Goal: Task Accomplishment & Management: Use online tool/utility

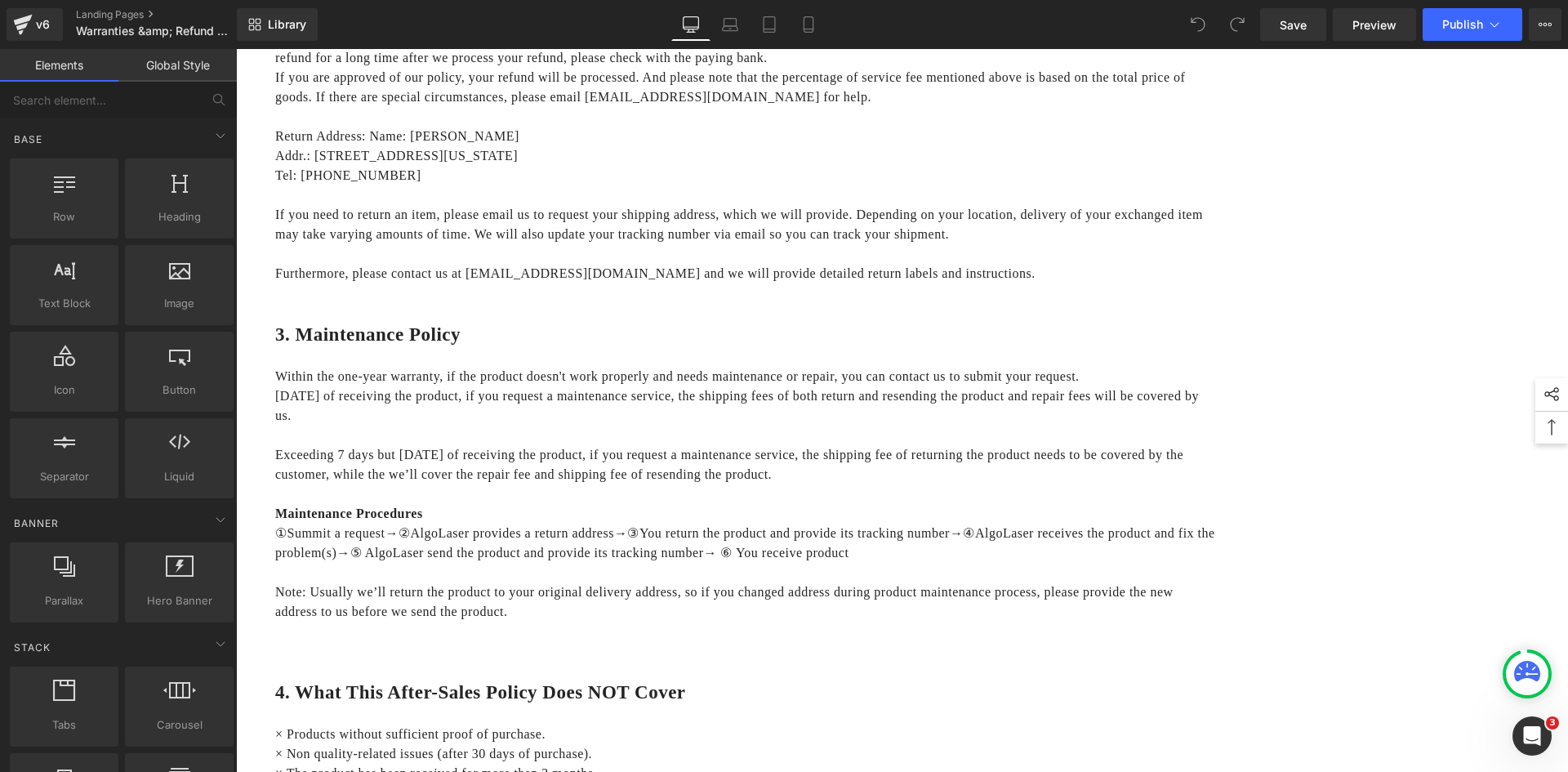
scroll to position [1717, 0]
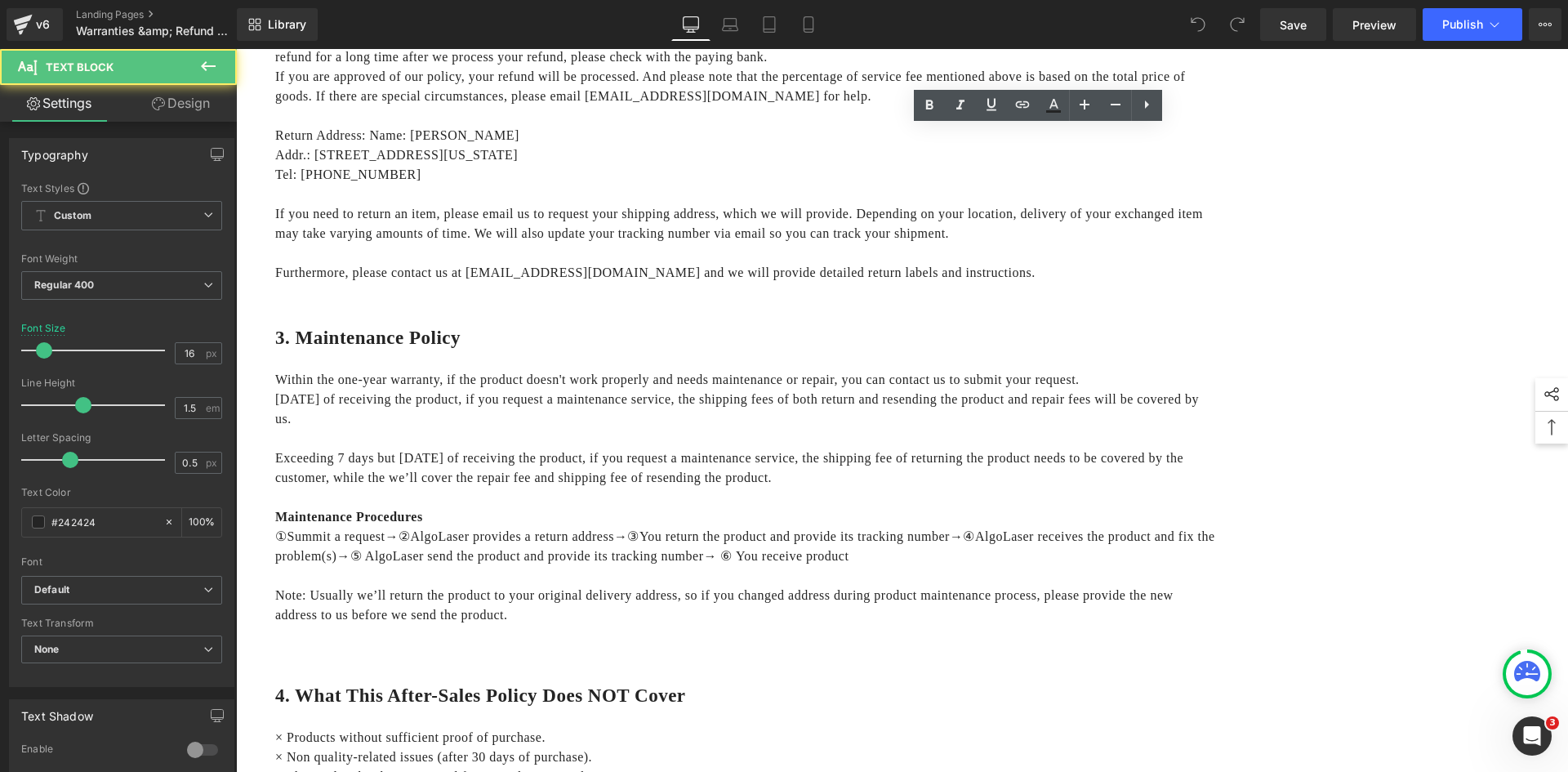
click at [1048, 283] on p "Furthermore, please contact us at [EMAIL_ADDRESS][DOMAIN_NAME] and we will prov…" at bounding box center [746, 273] width 941 height 20
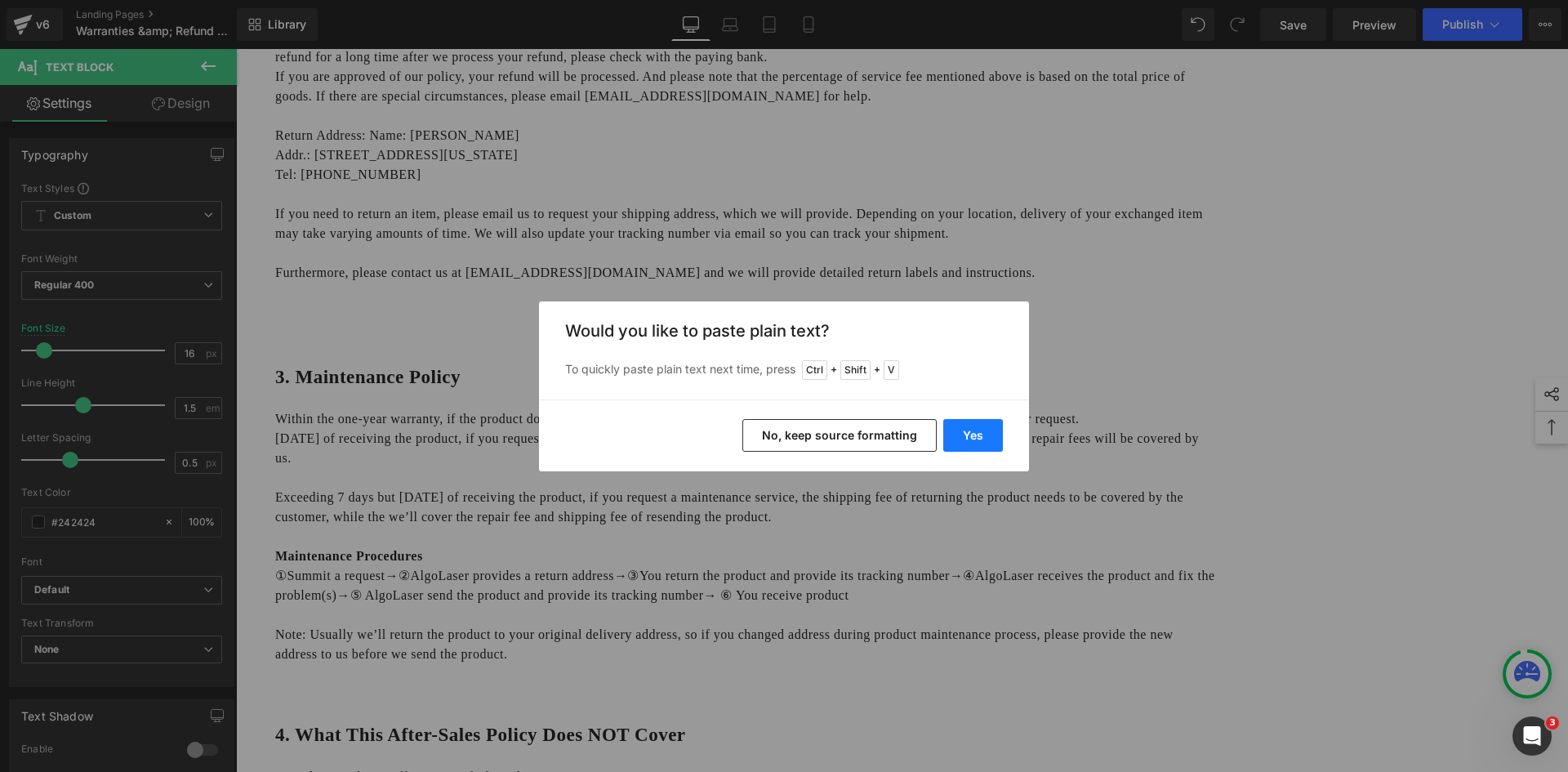
click at [973, 432] on button "Yes" at bounding box center [973, 435] width 60 height 33
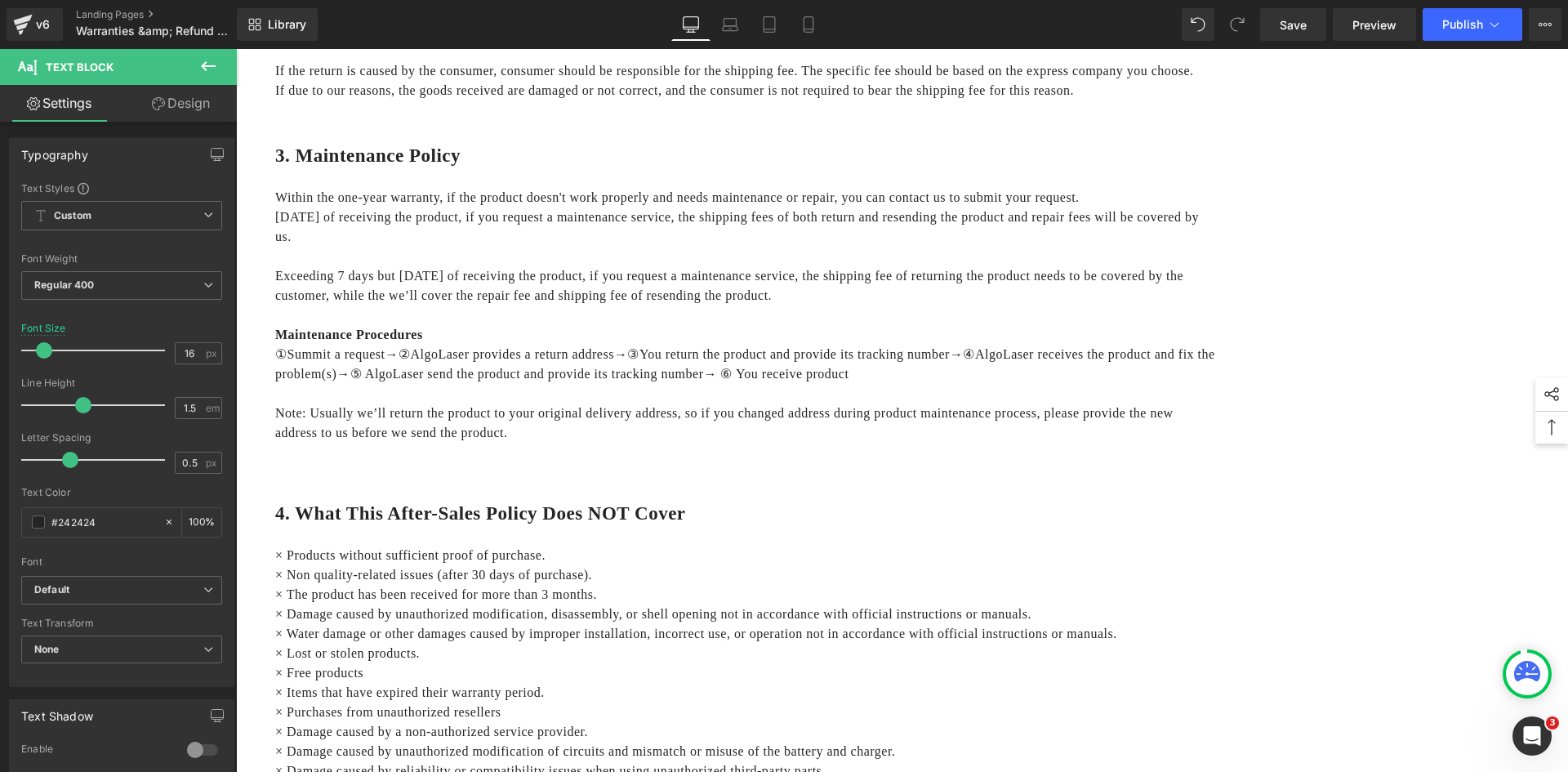
scroll to position [1962, 0]
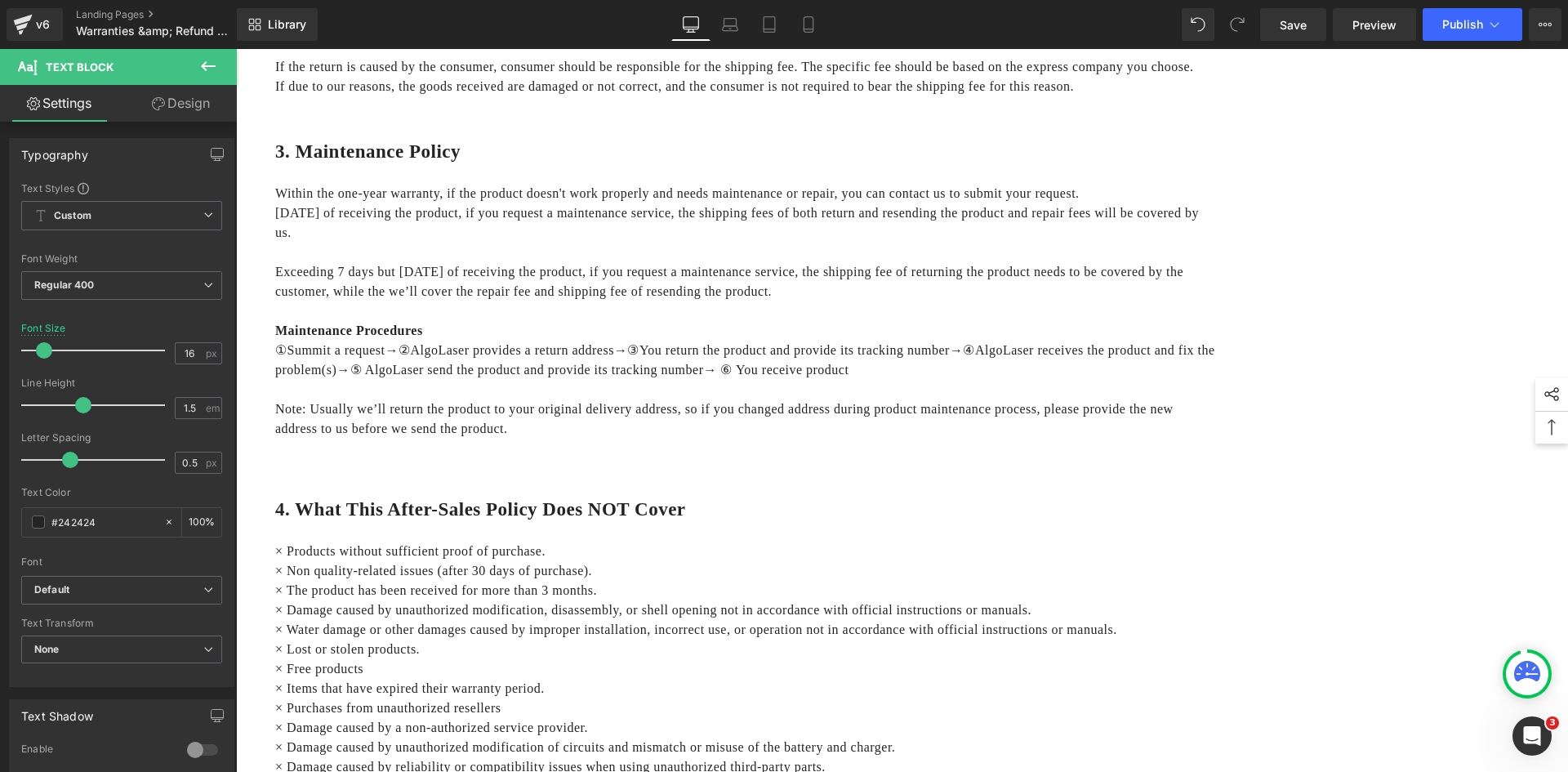
click at [1216, 97] on p "If due to our reasons, the goods received are damaged or not correct, and the c…" at bounding box center [746, 87] width 941 height 20
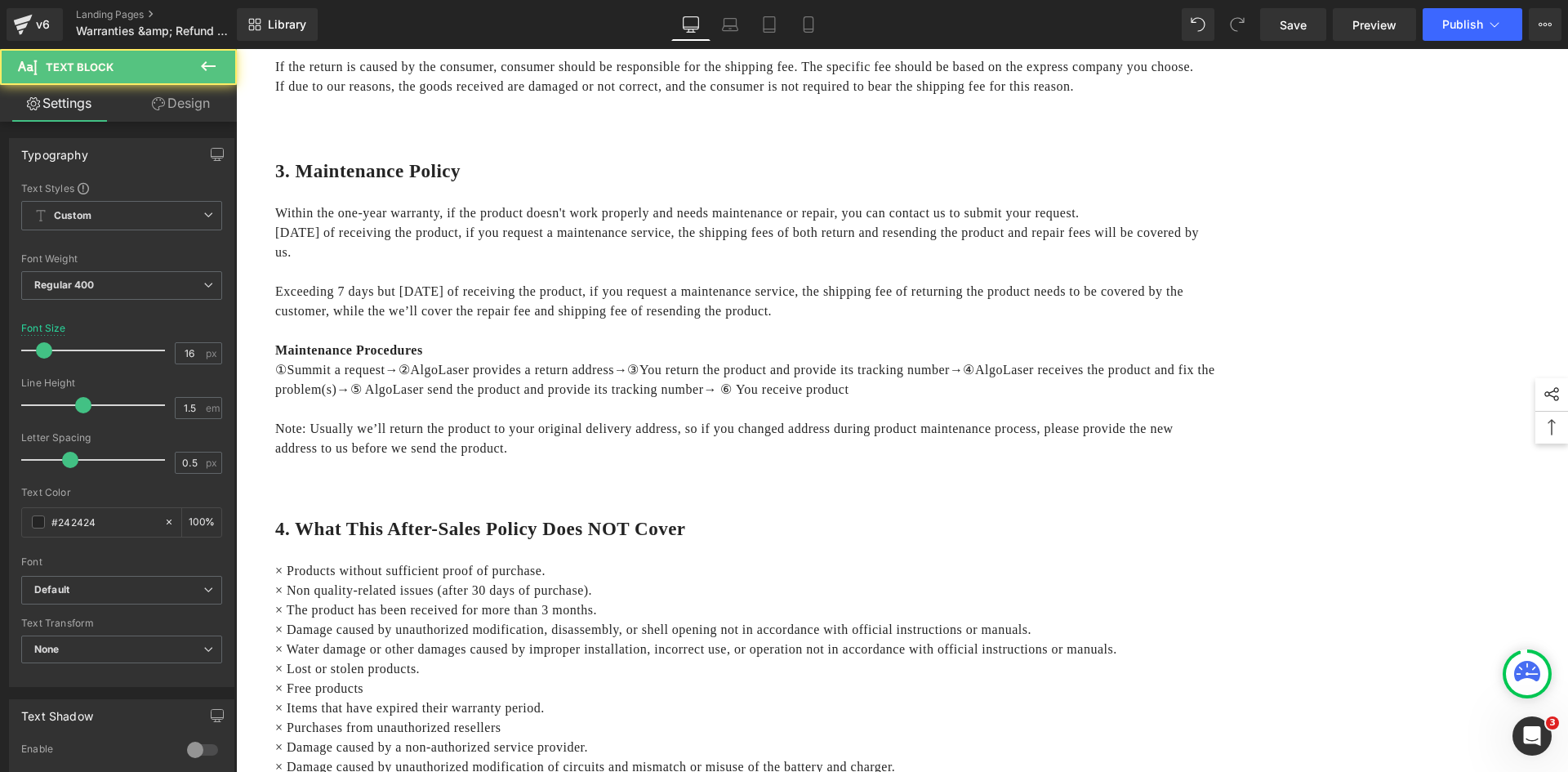
click at [1124, 57] on p at bounding box center [746, 48] width 941 height 20
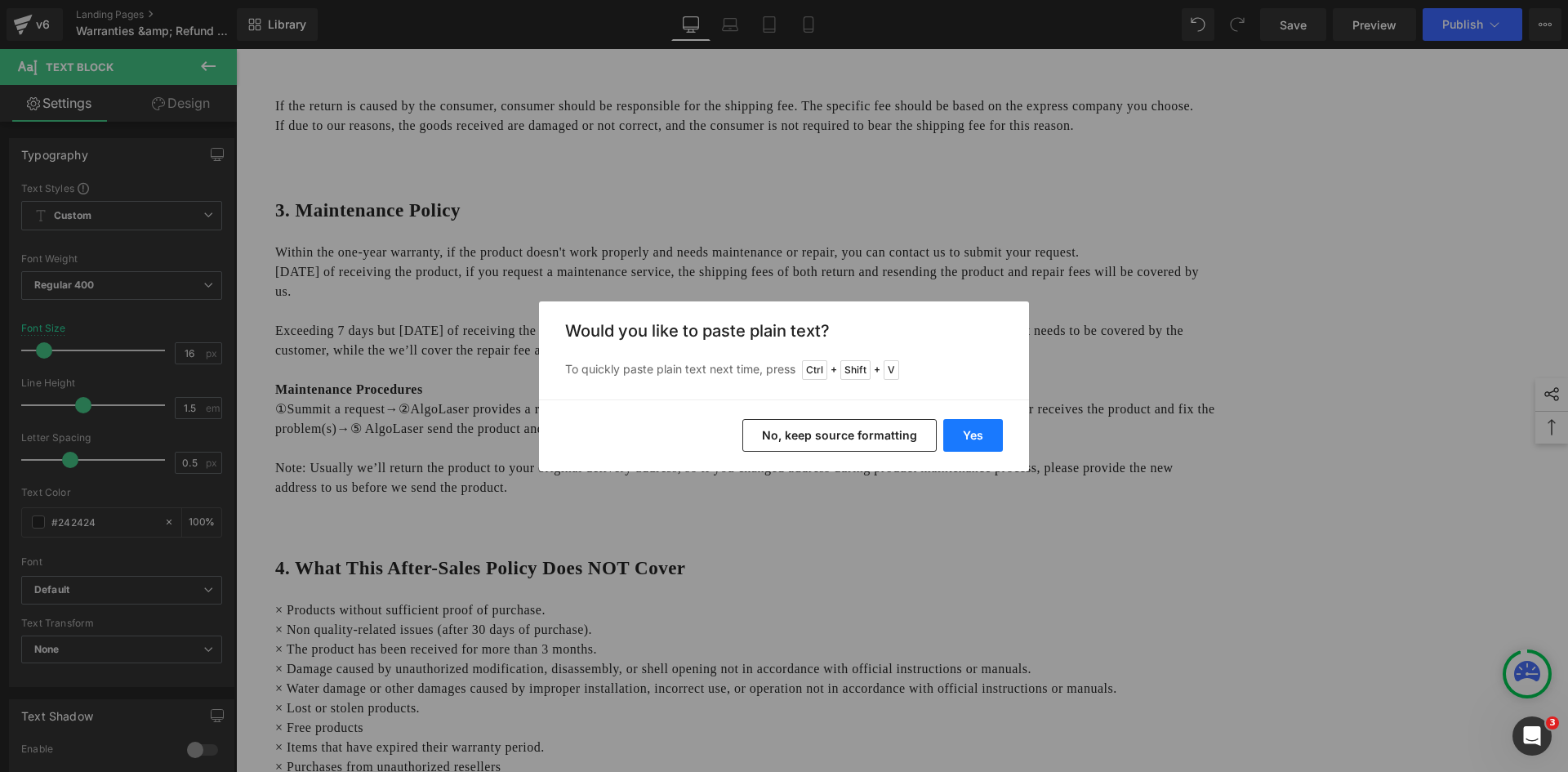
click at [986, 439] on button "Yes" at bounding box center [973, 435] width 60 height 33
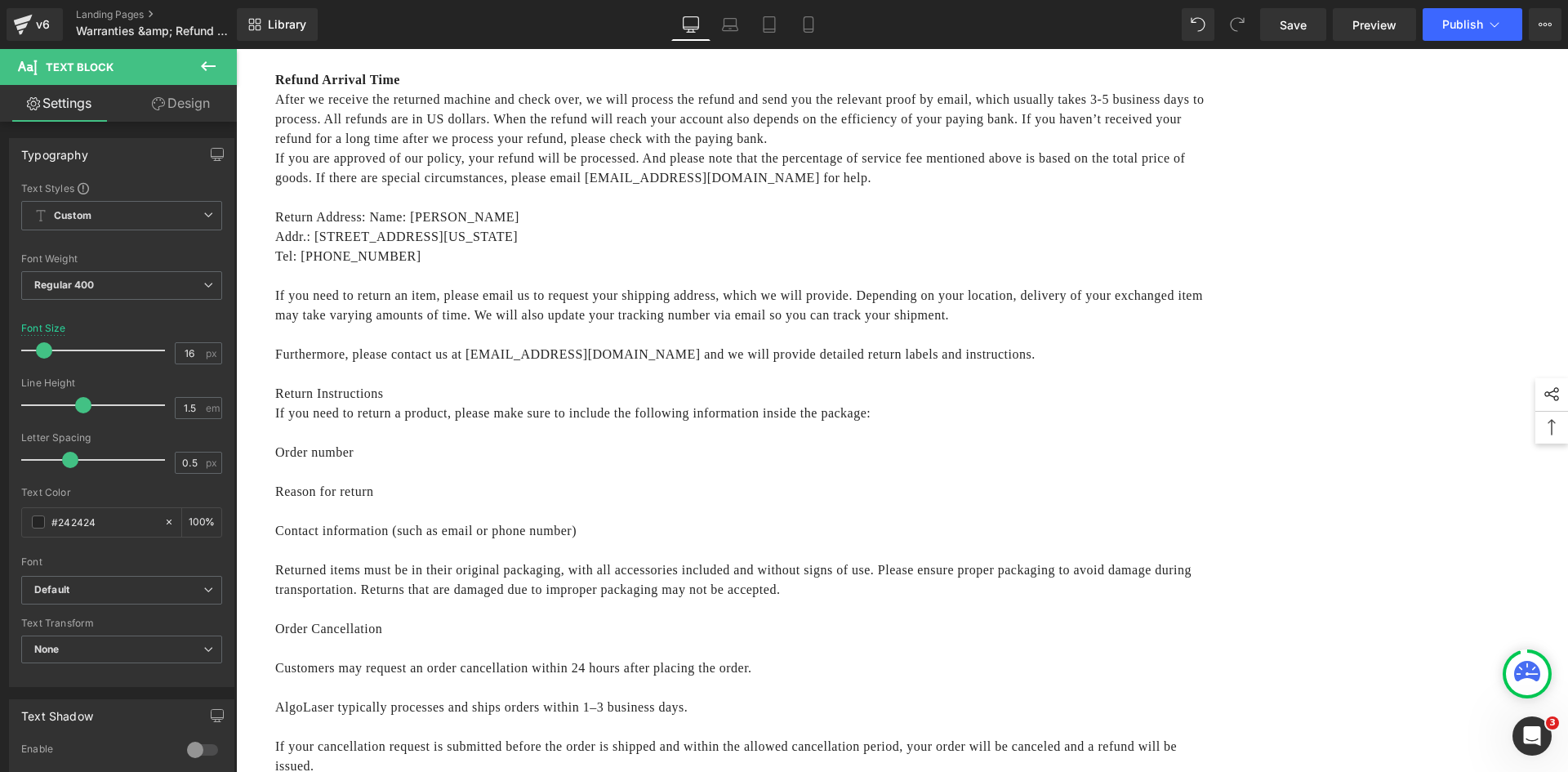
scroll to position [1473, 0]
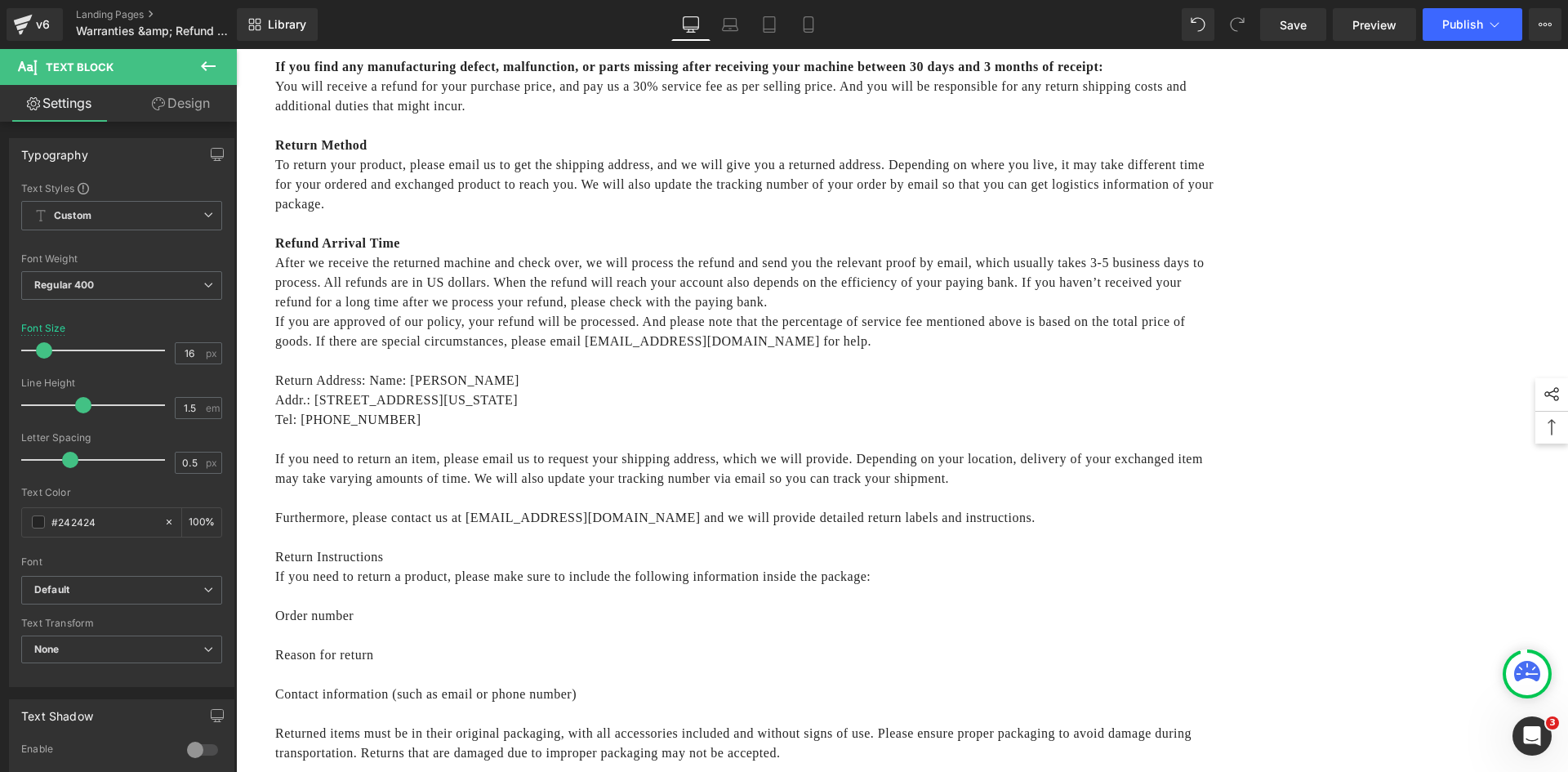
click at [400, 250] on span "Refund Arrival Time" at bounding box center [338, 242] width 125 height 14
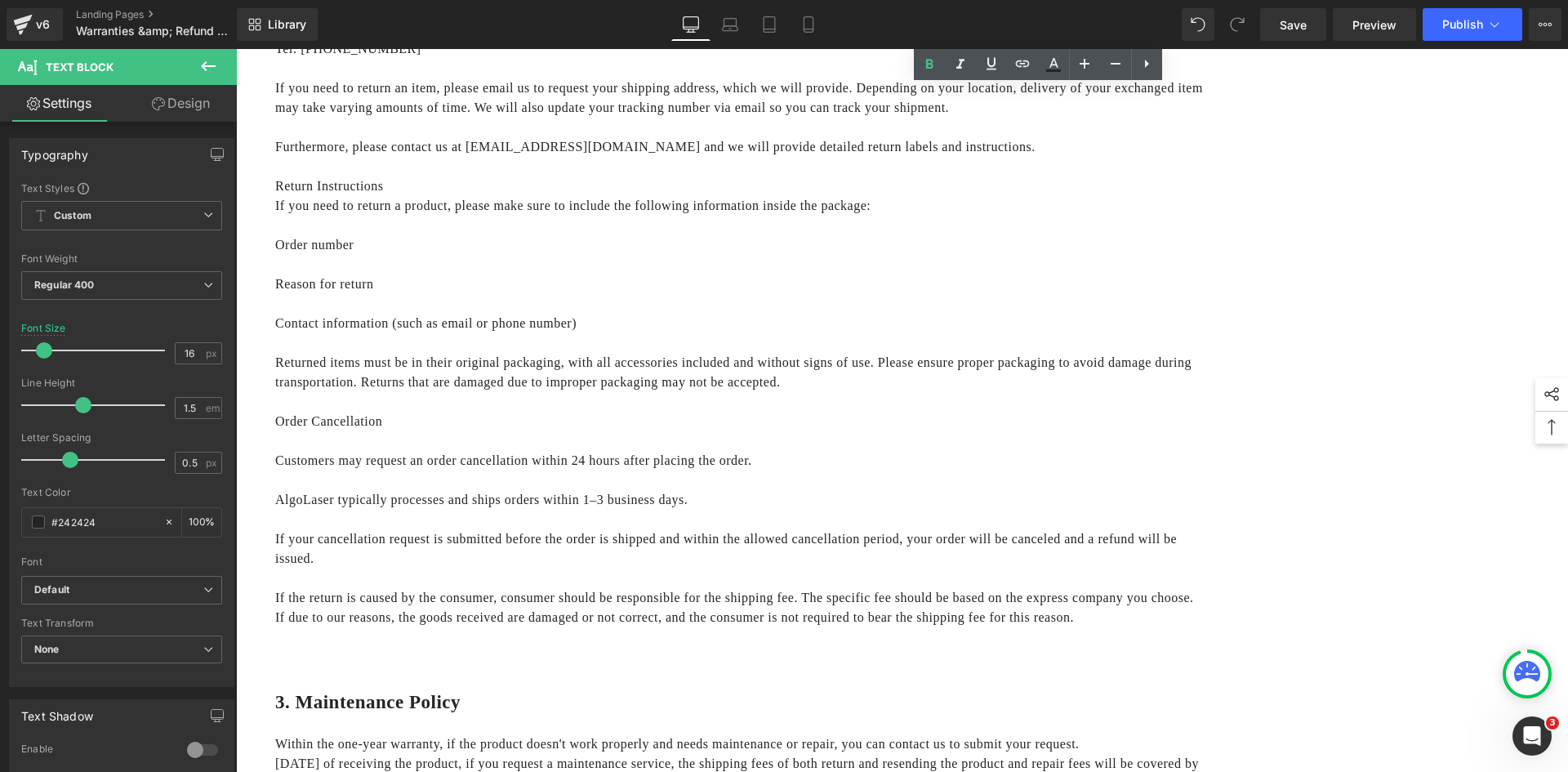
scroll to position [1881, 0]
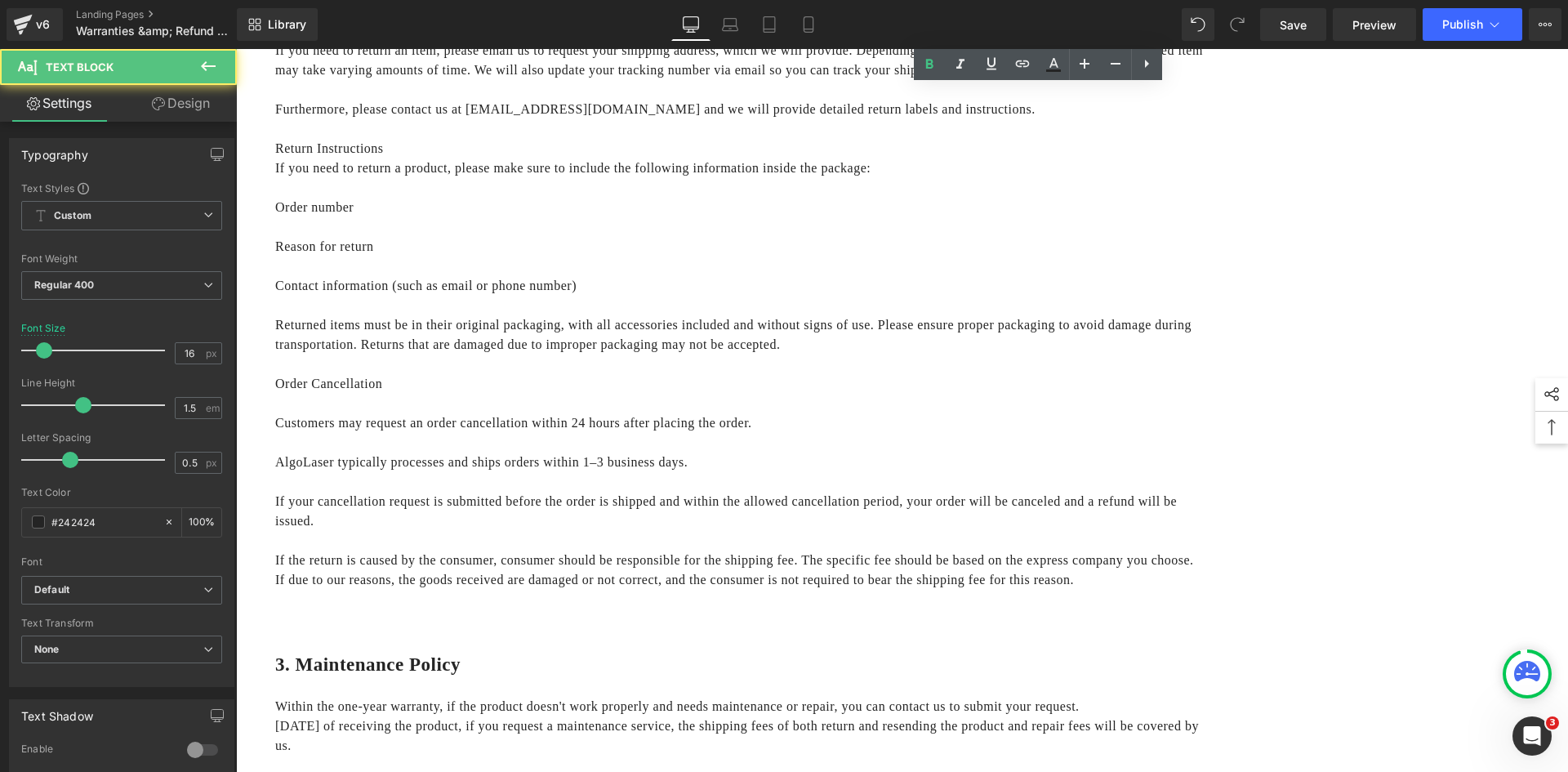
click at [861, 158] on p "Return Instructions" at bounding box center [746, 149] width 941 height 20
click at [921, 63] on icon at bounding box center [929, 65] width 20 height 20
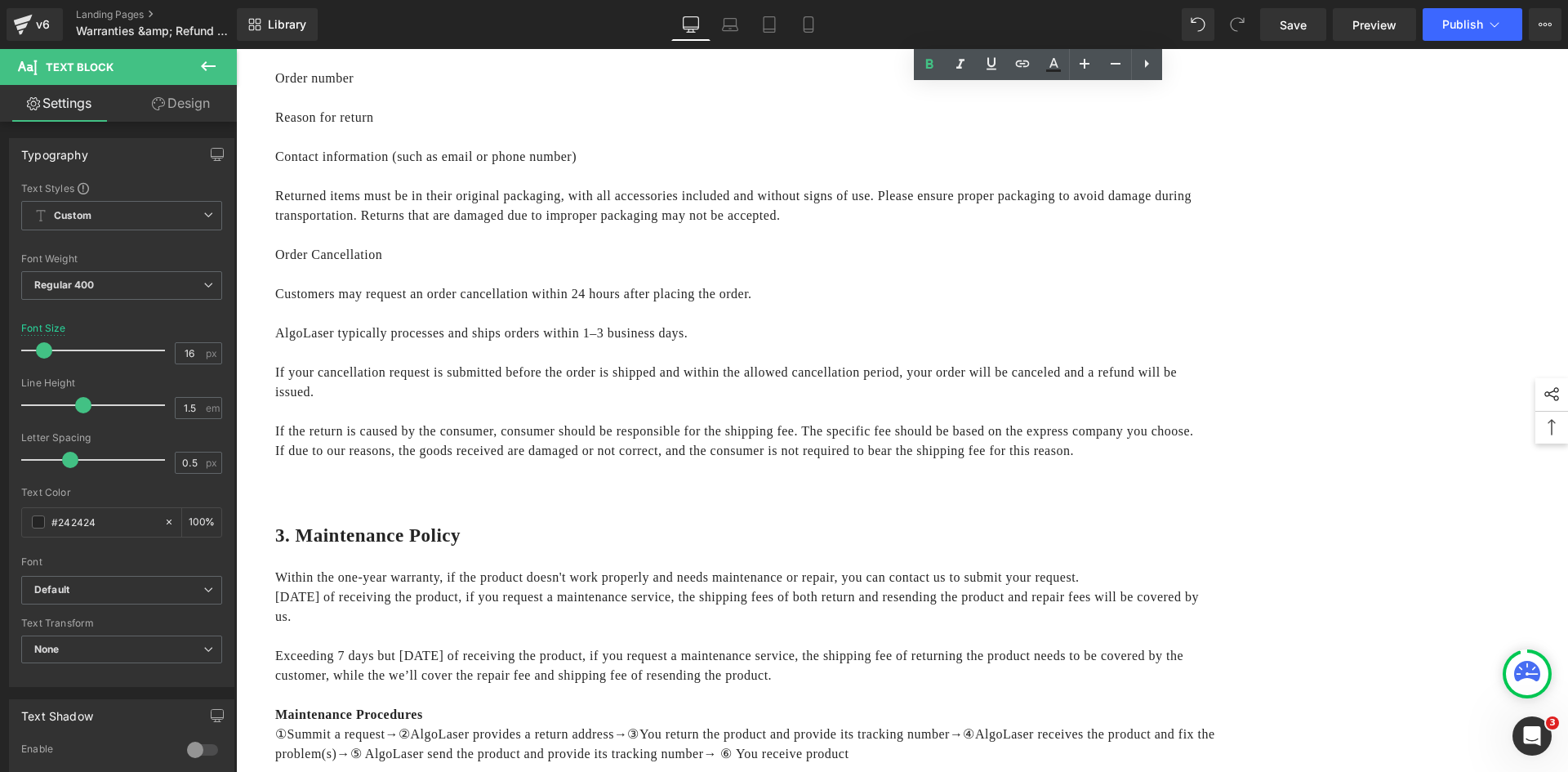
scroll to position [2044, 0]
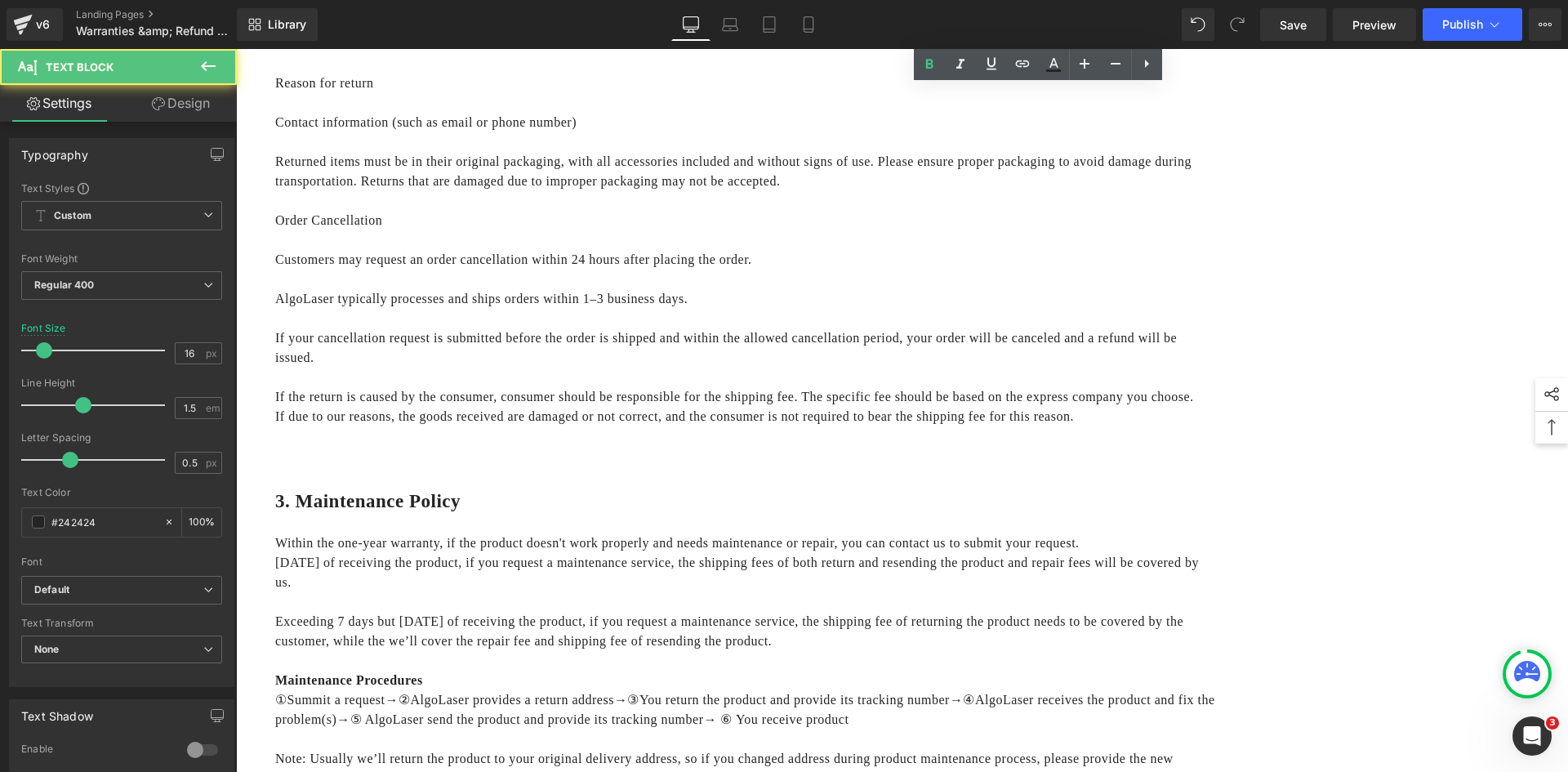
click at [791, 54] on p "Order number" at bounding box center [746, 44] width 941 height 20
click at [786, 54] on p "Order number" at bounding box center [746, 44] width 941 height 20
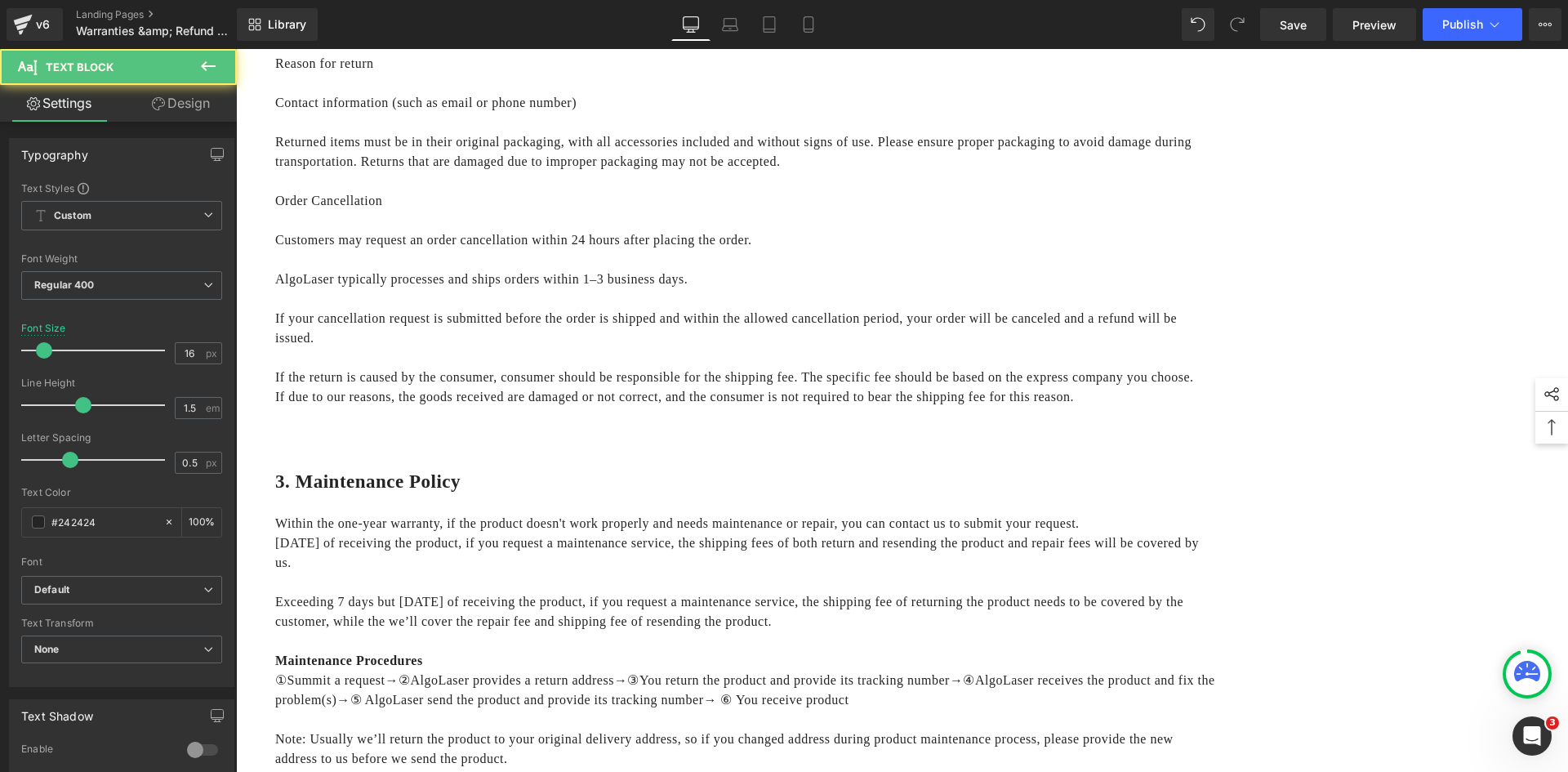
click at [783, 73] on p "Reason for return" at bounding box center [746, 64] width 941 height 20
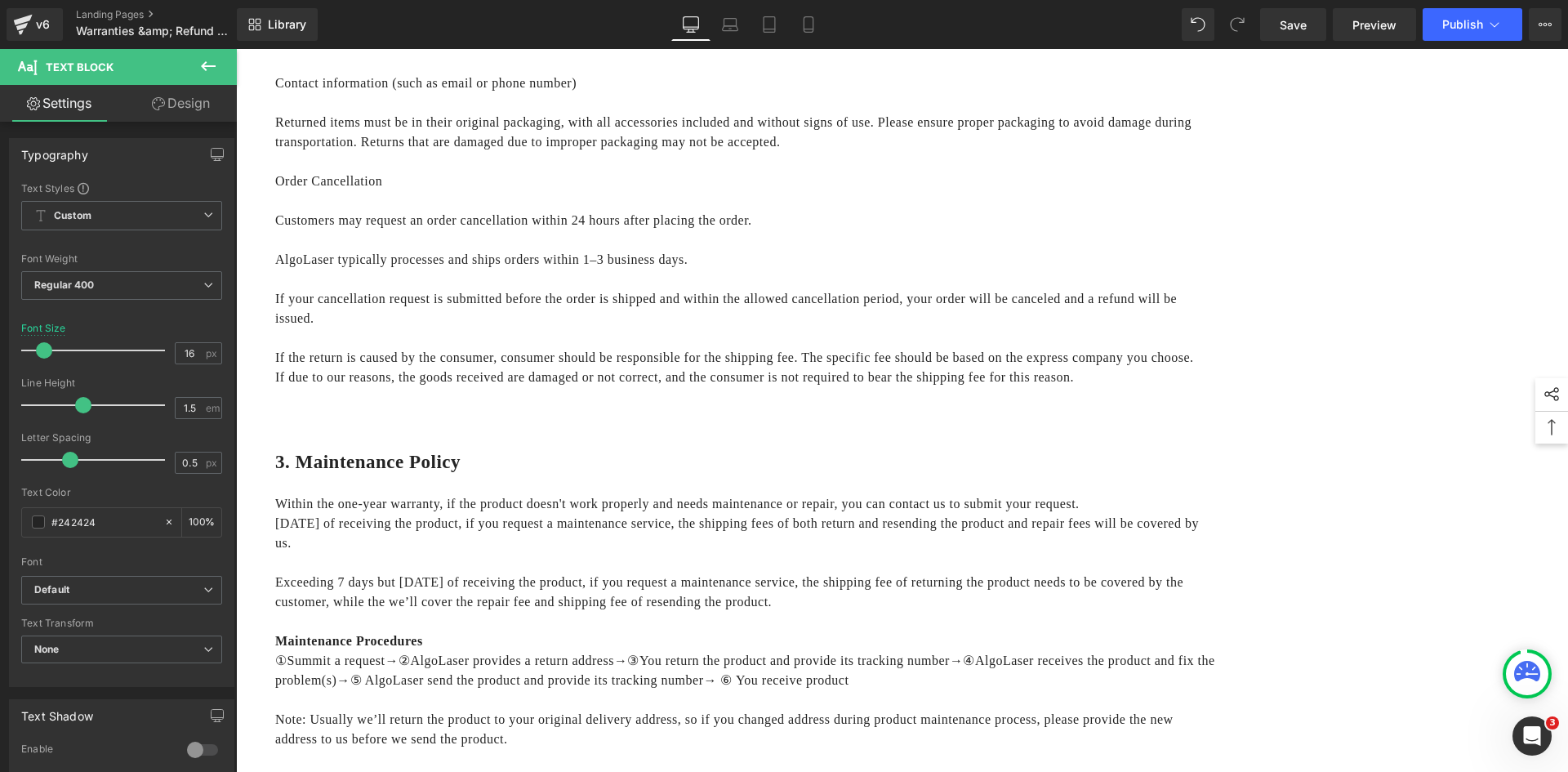
click at [787, 93] on p "Contact information (such as email or phone number)" at bounding box center [746, 83] width 941 height 20
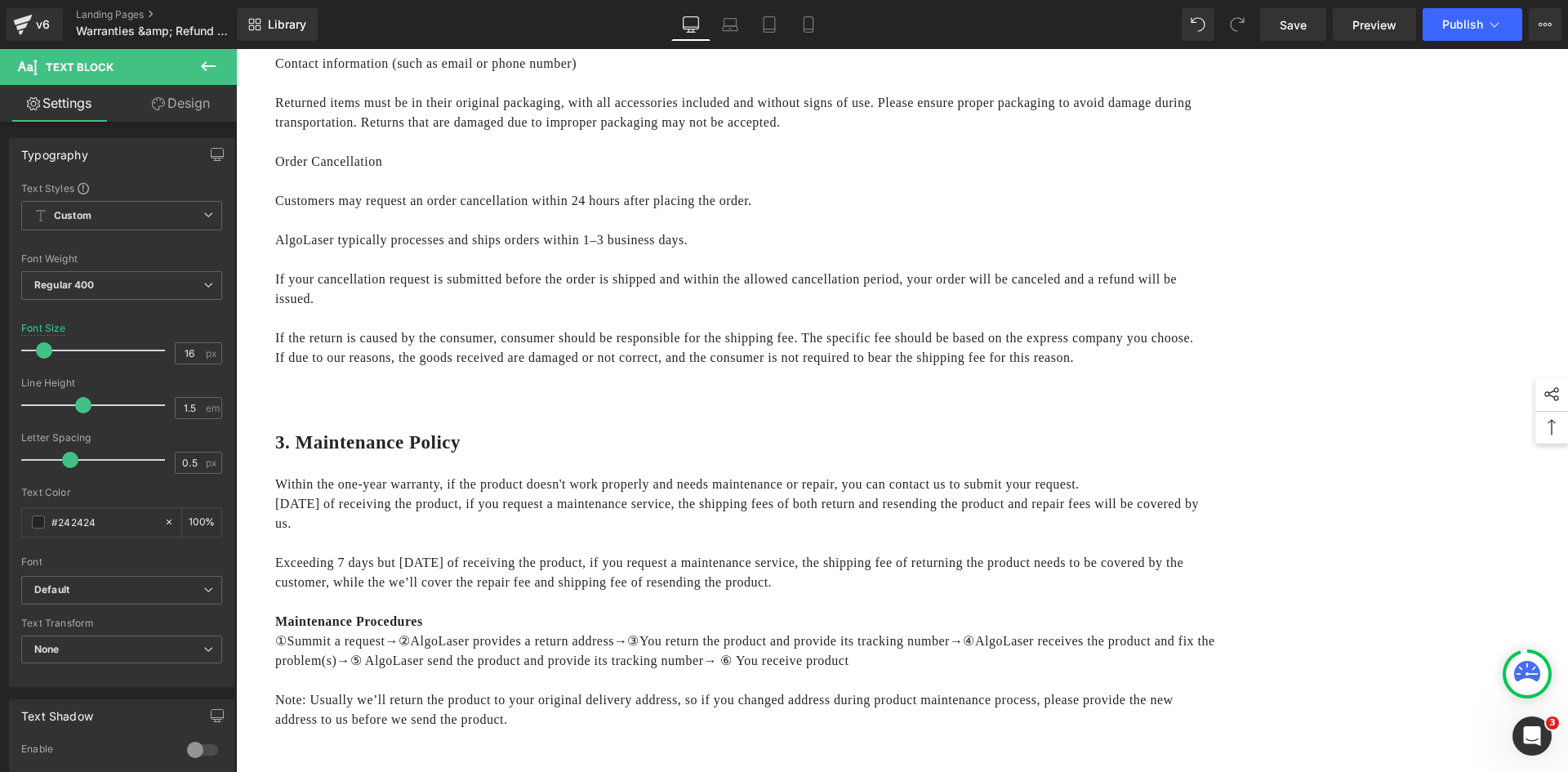
click at [836, 172] on p "Order Cancellation" at bounding box center [746, 162] width 941 height 20
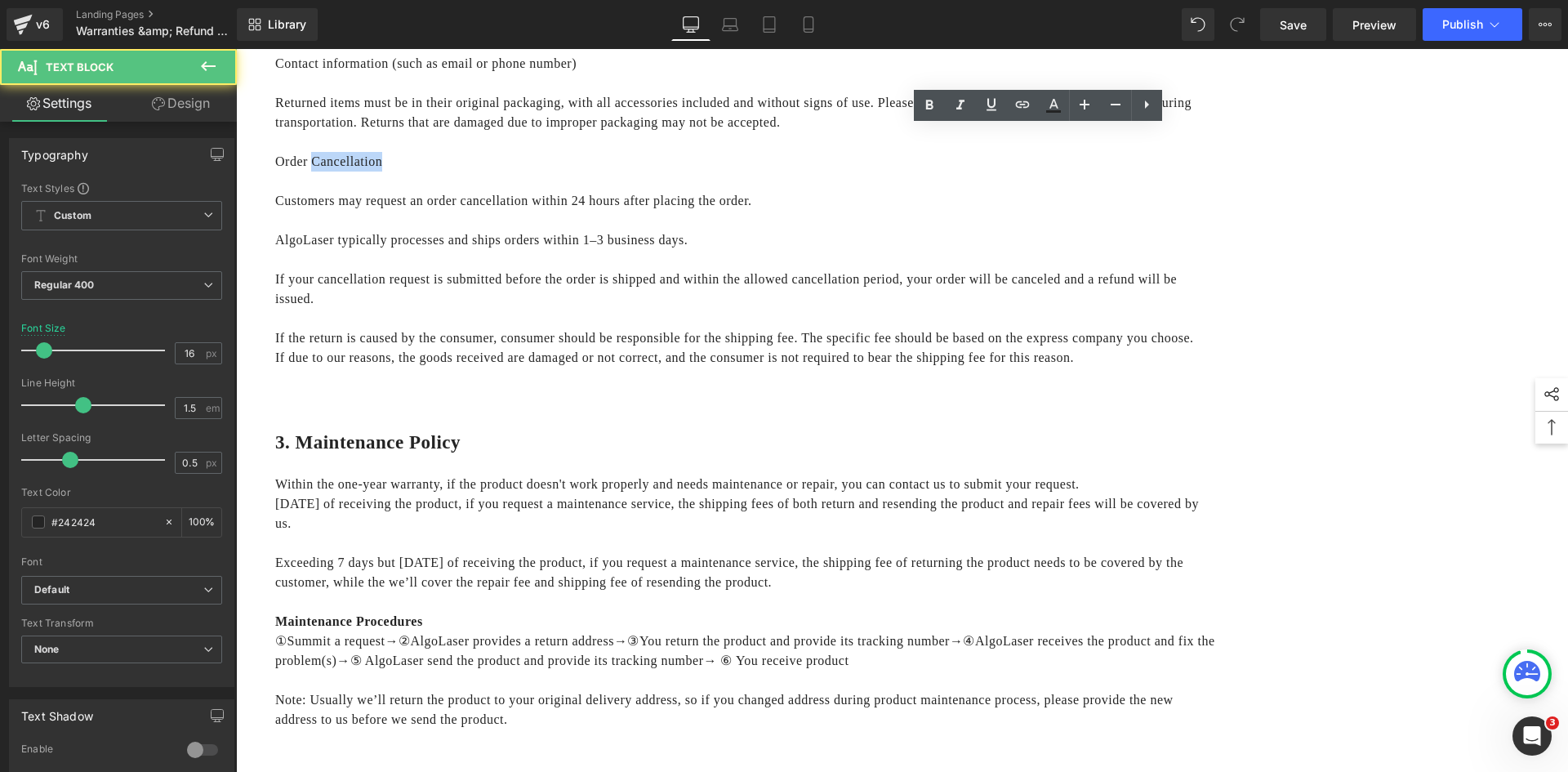
click at [836, 172] on p "Order Cancellation" at bounding box center [746, 162] width 941 height 20
drag, startPoint x: 932, startPoint y: 107, endPoint x: 922, endPoint y: 116, distance: 13.5
click at [932, 107] on icon at bounding box center [930, 104] width 7 height 10
click at [787, 210] on p "Customers may request an order cancellation within 24 hours after placing the o…" at bounding box center [746, 201] width 941 height 20
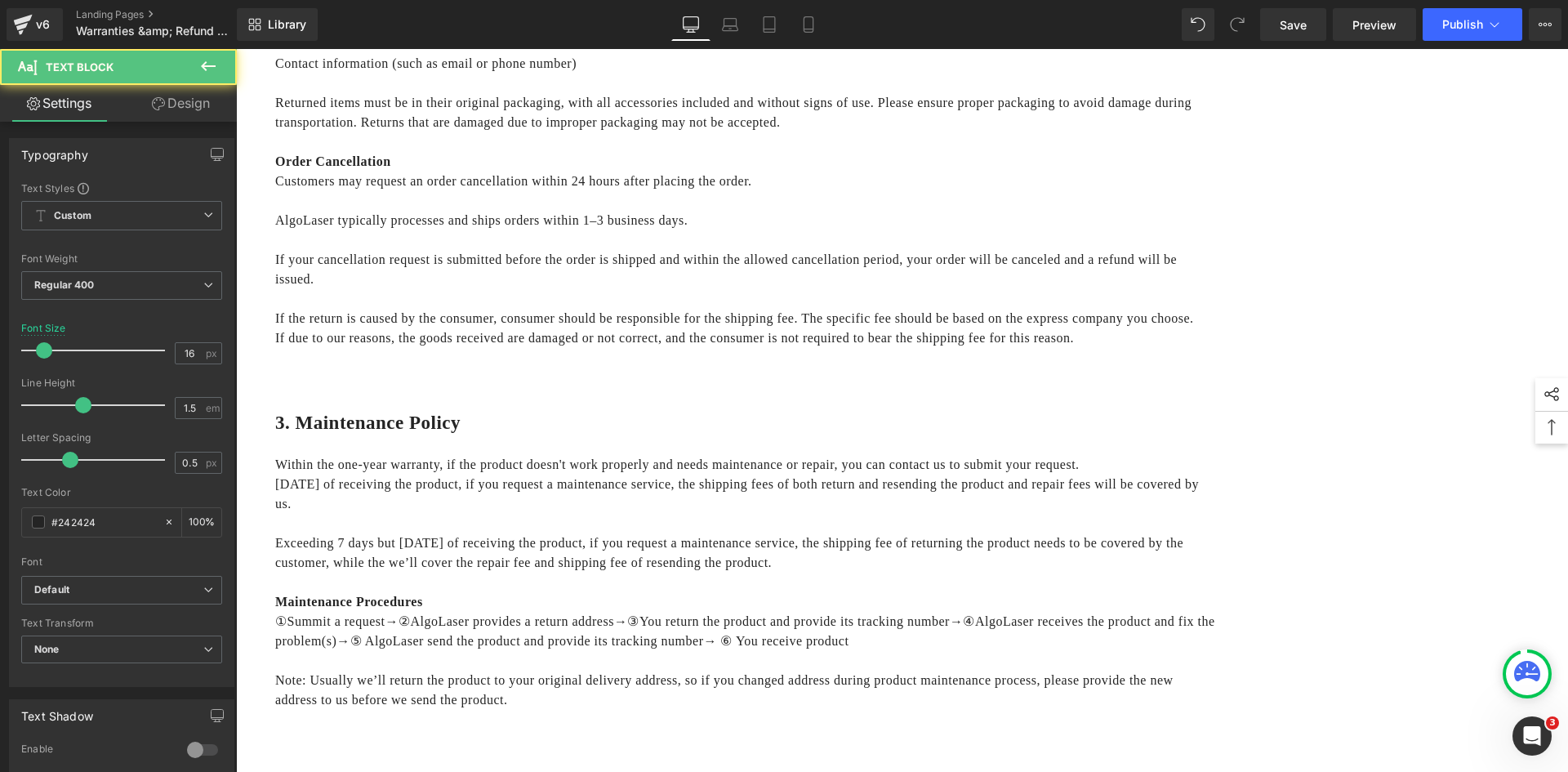
click at [785, 230] on p "AlgoLaser typically processes and ships orders within 1–3 business days." at bounding box center [746, 220] width 941 height 20
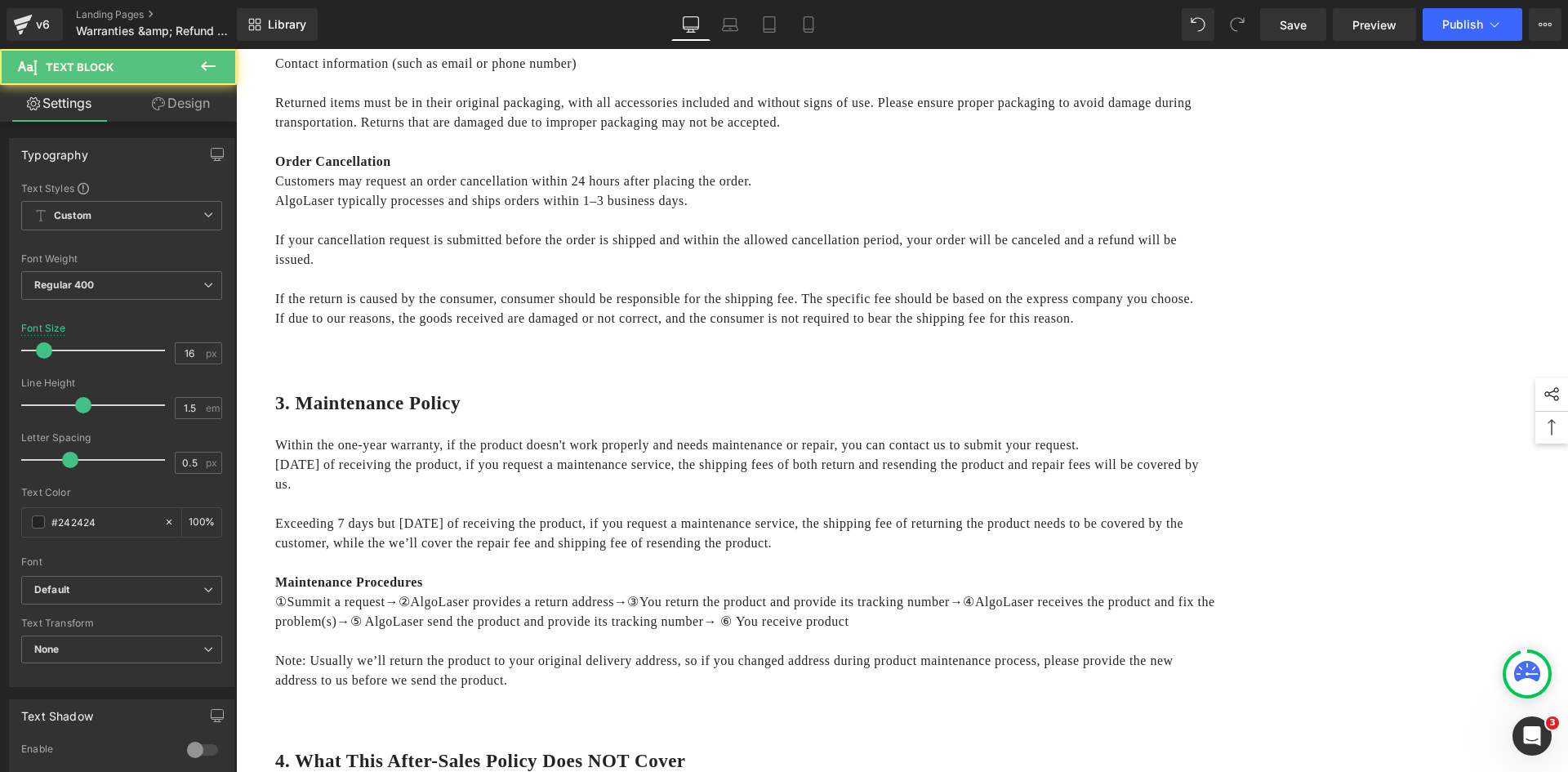
click at [784, 269] on p "If your cancellation request is submitted before the order is shipped and withi…" at bounding box center [746, 249] width 941 height 39
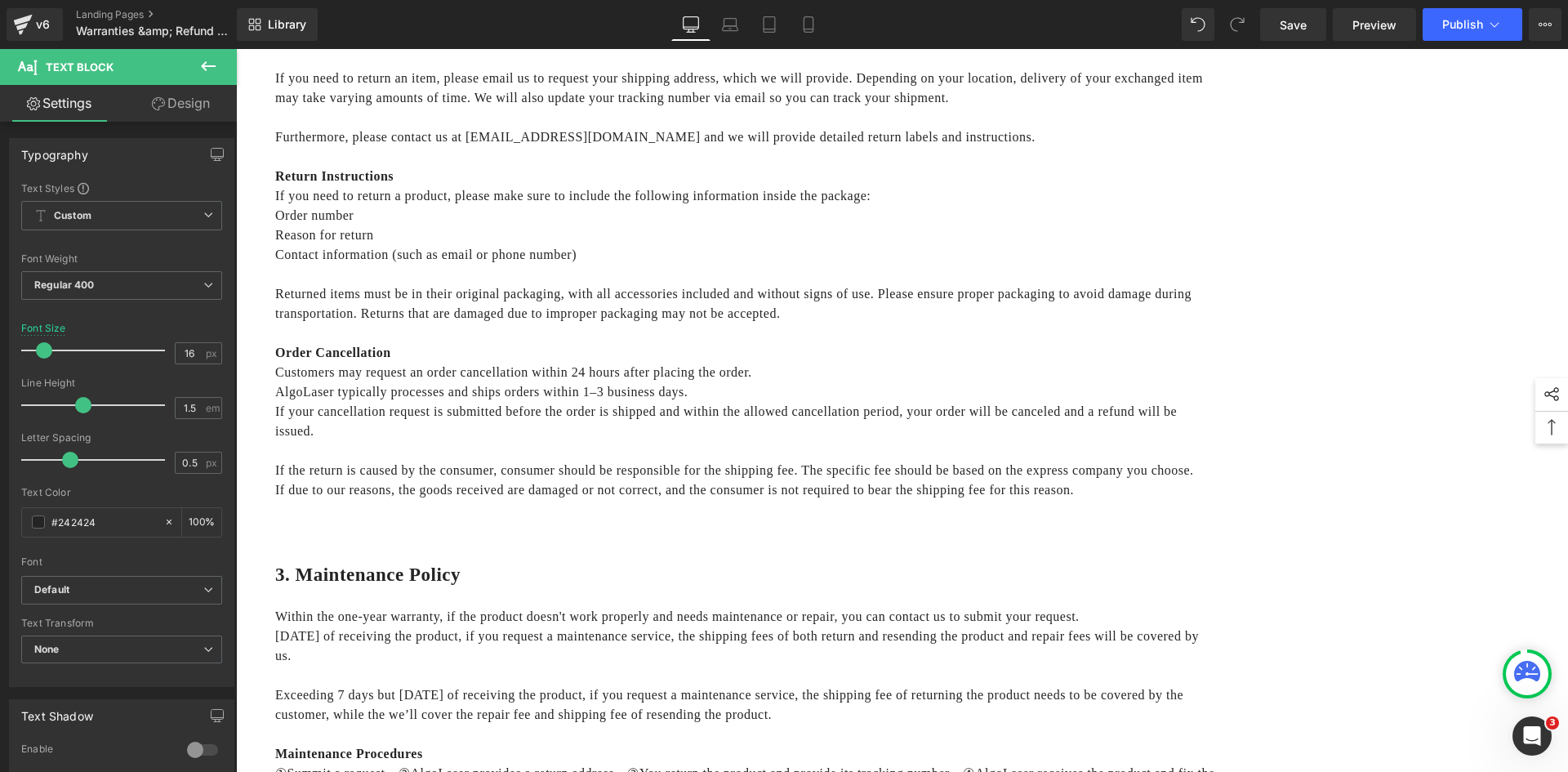
scroll to position [1800, 0]
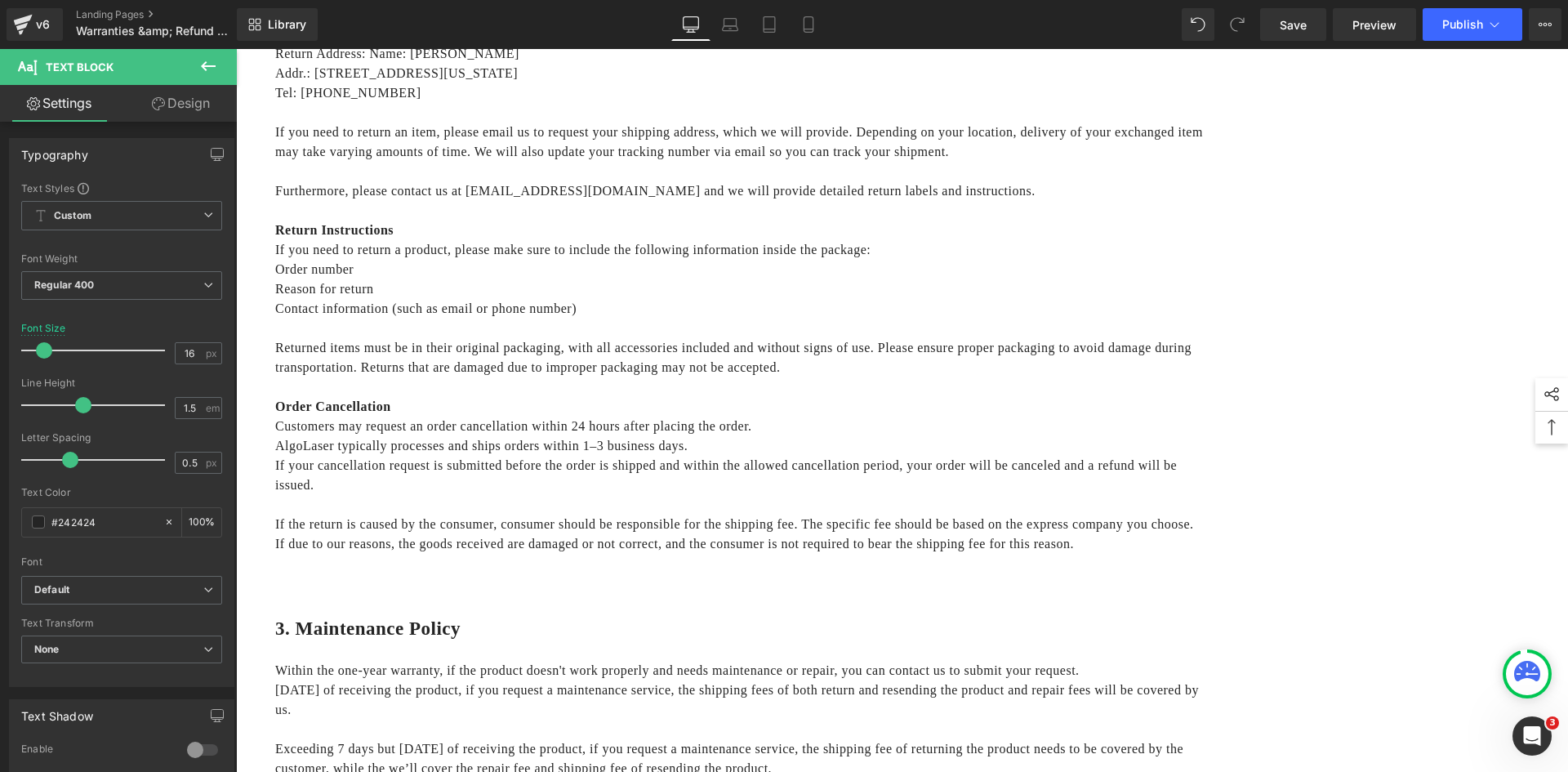
click at [783, 260] on p "If you need to return a product, please make sure to include the following info…" at bounding box center [746, 250] width 941 height 20
click at [784, 260] on p "*If you need to return a product, please make sure to include the following inf…" at bounding box center [746, 250] width 941 height 20
click at [791, 260] on p "*If you need to return a product, please make sure to include the following inf…" at bounding box center [746, 250] width 941 height 20
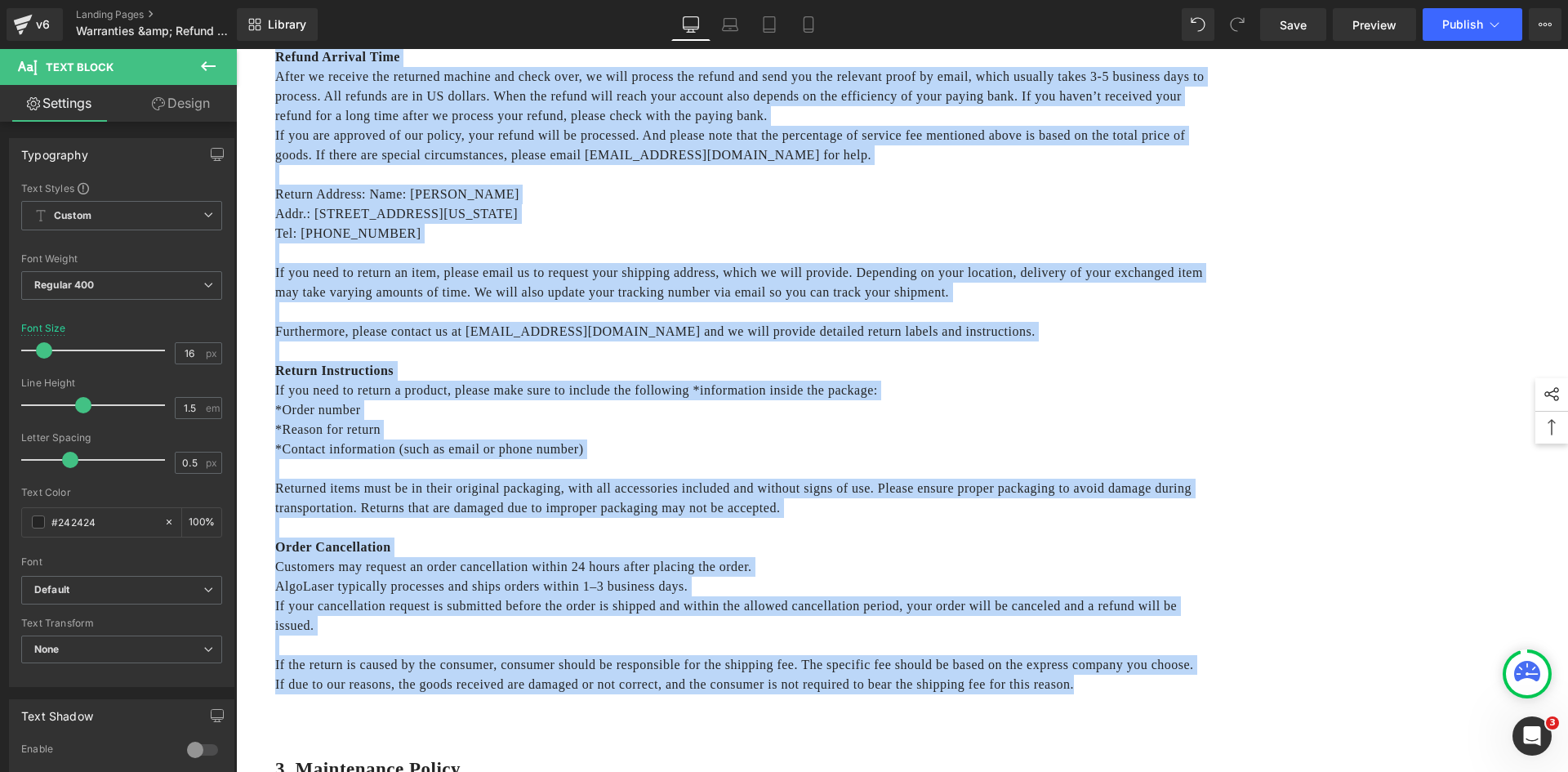
scroll to position [1653, 0]
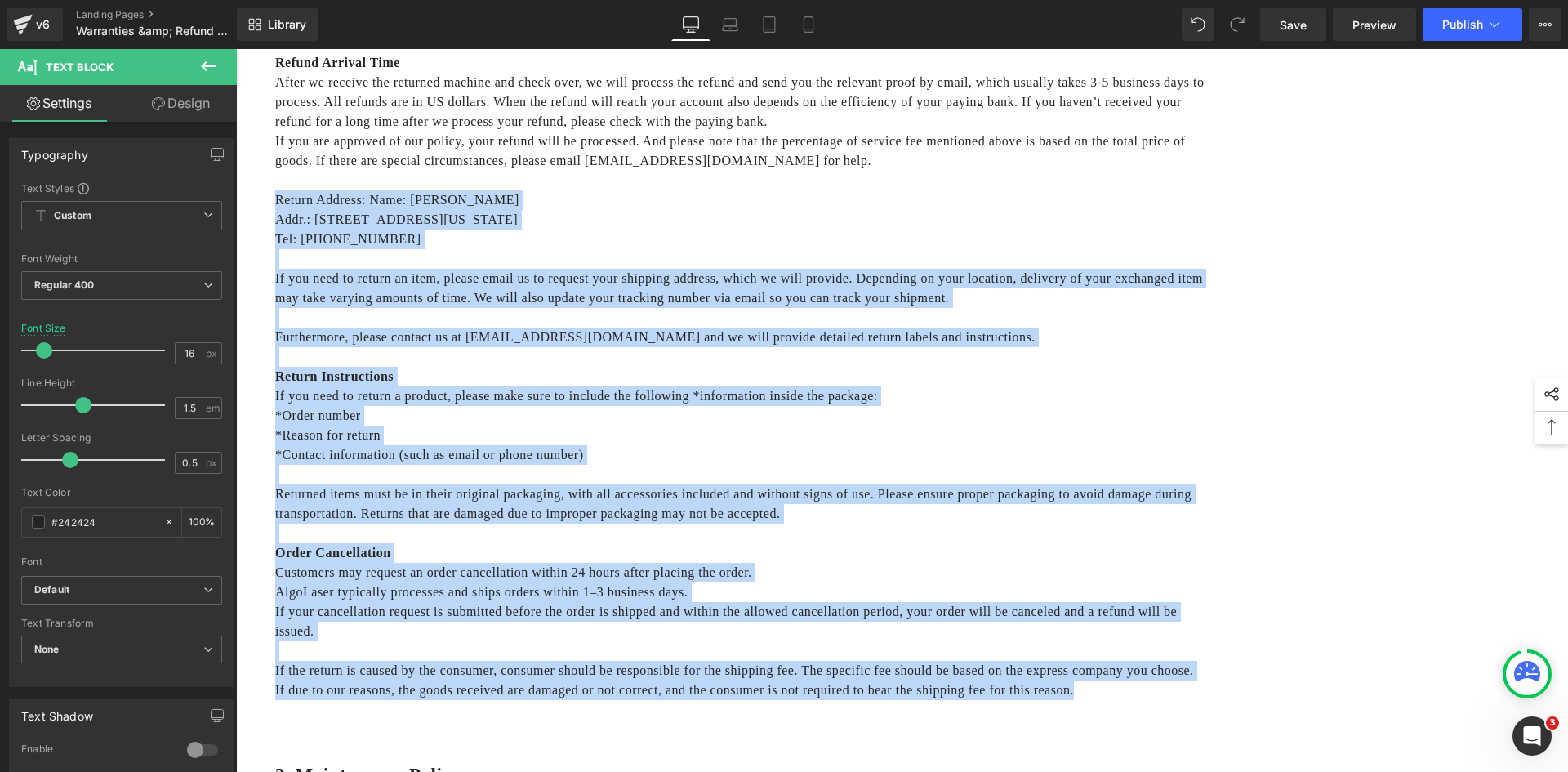
drag, startPoint x: 1172, startPoint y: 507, endPoint x: 782, endPoint y: 377, distance: 411.1
click at [783, 377] on div "1) Your package hasn't been shipped: In this circumstance, please email us to c…" at bounding box center [746, 43] width 941 height 1353
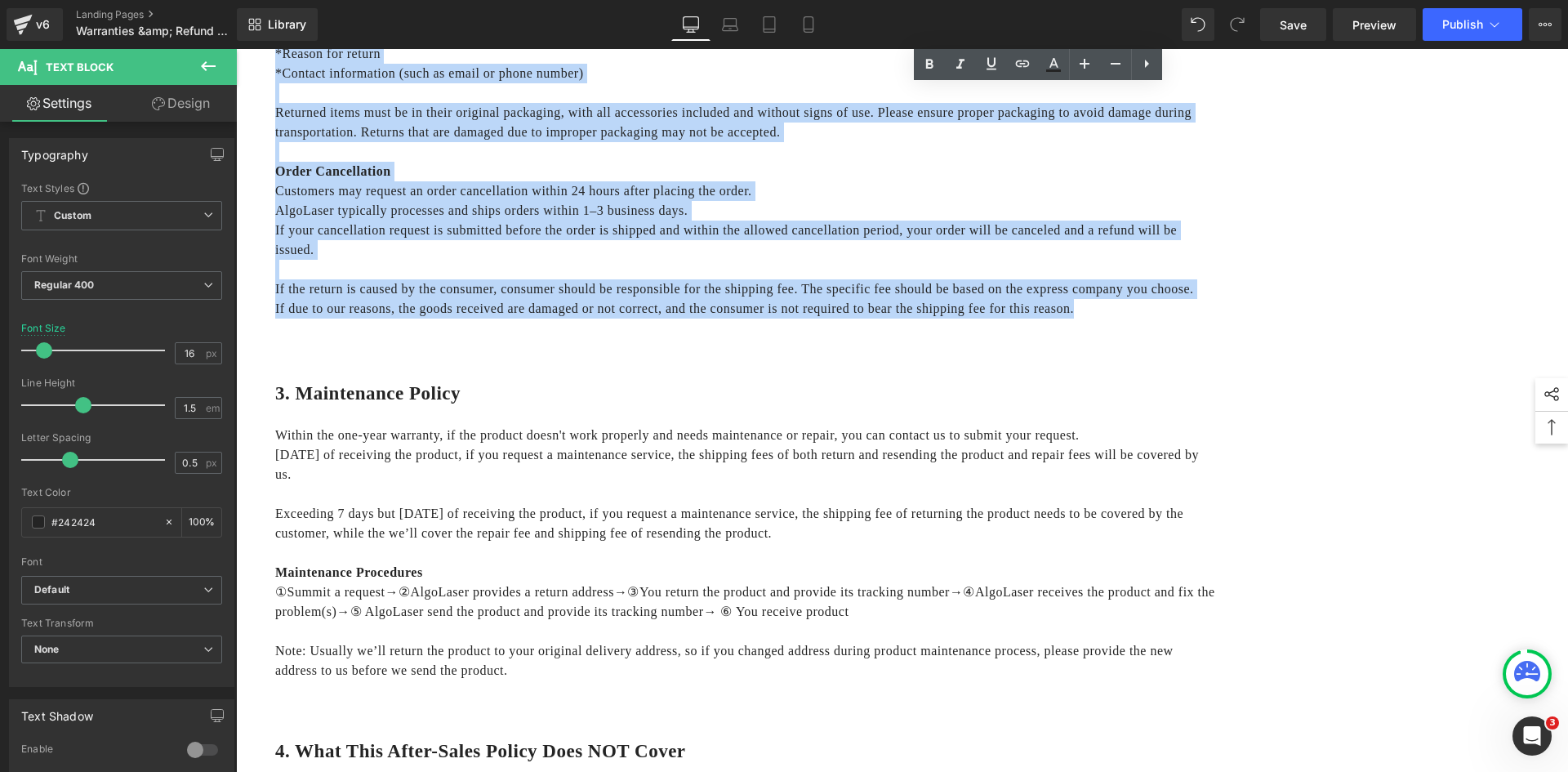
scroll to position [2061, 0]
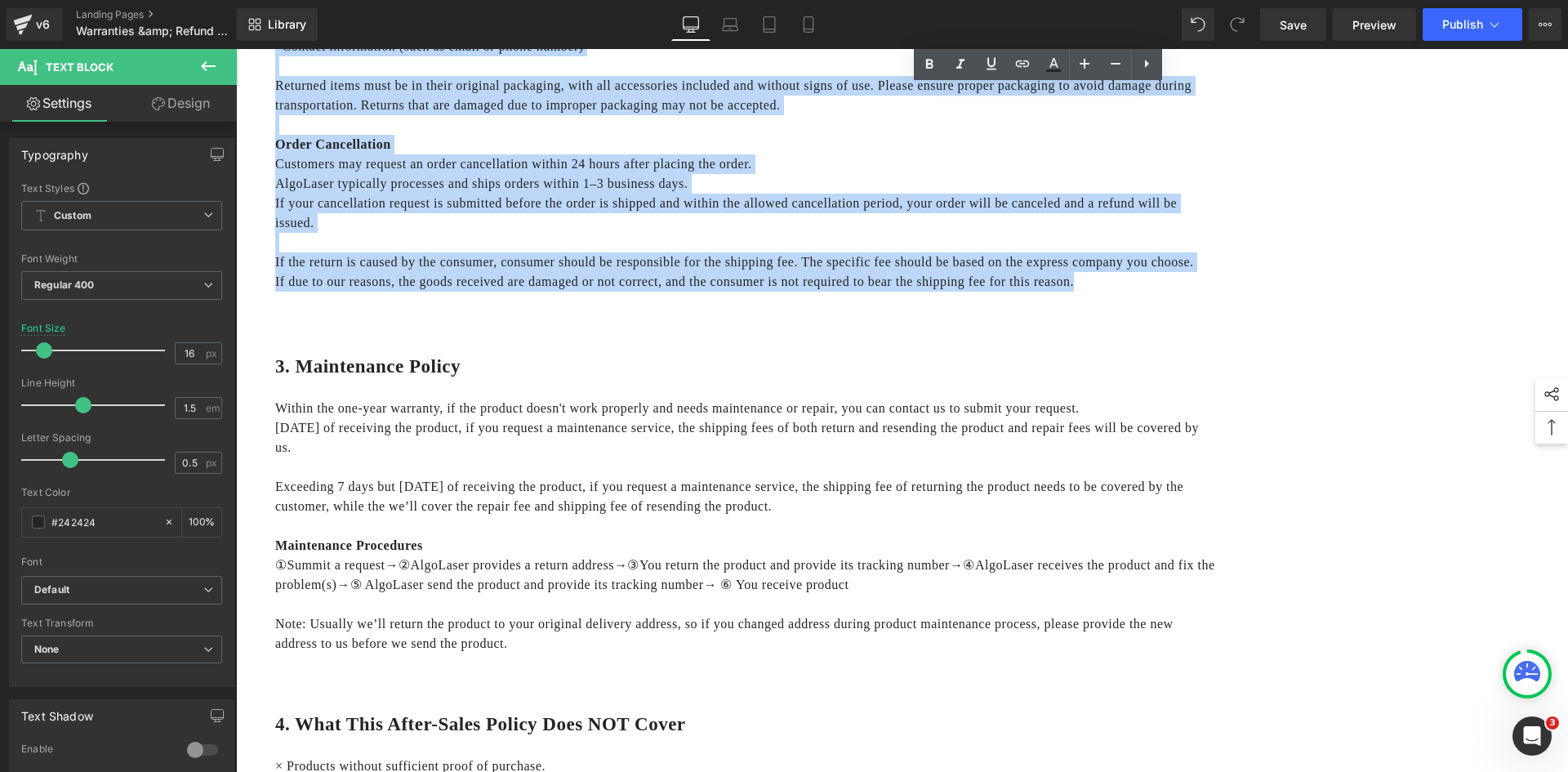
copy div "Return Address: Name: [PERSON_NAME] Addr.: [STREET_ADDRESS][US_STATE] Tel: [PHO…"
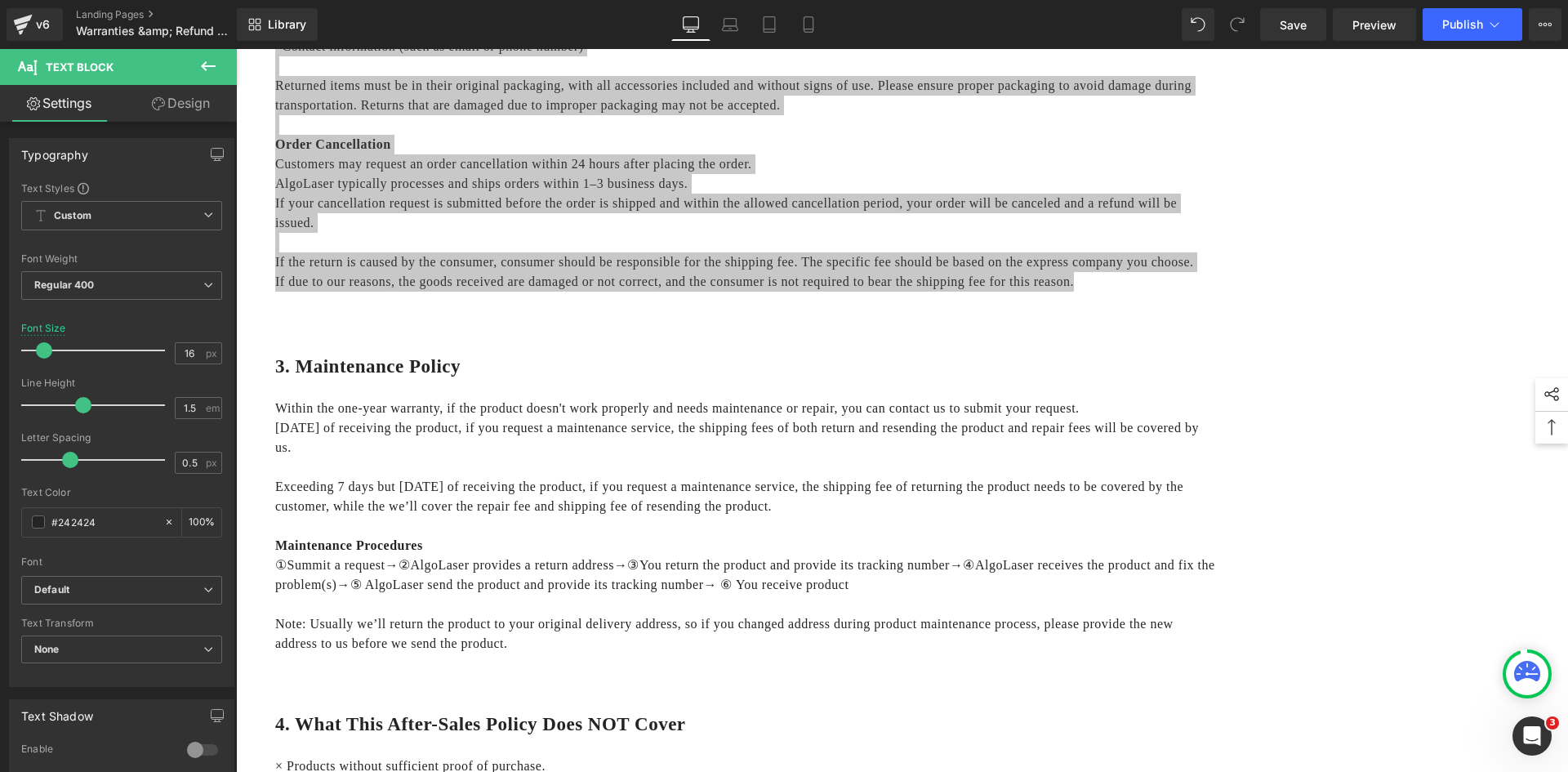
drag, startPoint x: 1294, startPoint y: 27, endPoint x: 1300, endPoint y: 42, distance: 16.2
click at [1294, 27] on span "Save" at bounding box center [1293, 24] width 27 height 17
click at [1475, 18] on span "Publish" at bounding box center [1461, 24] width 41 height 13
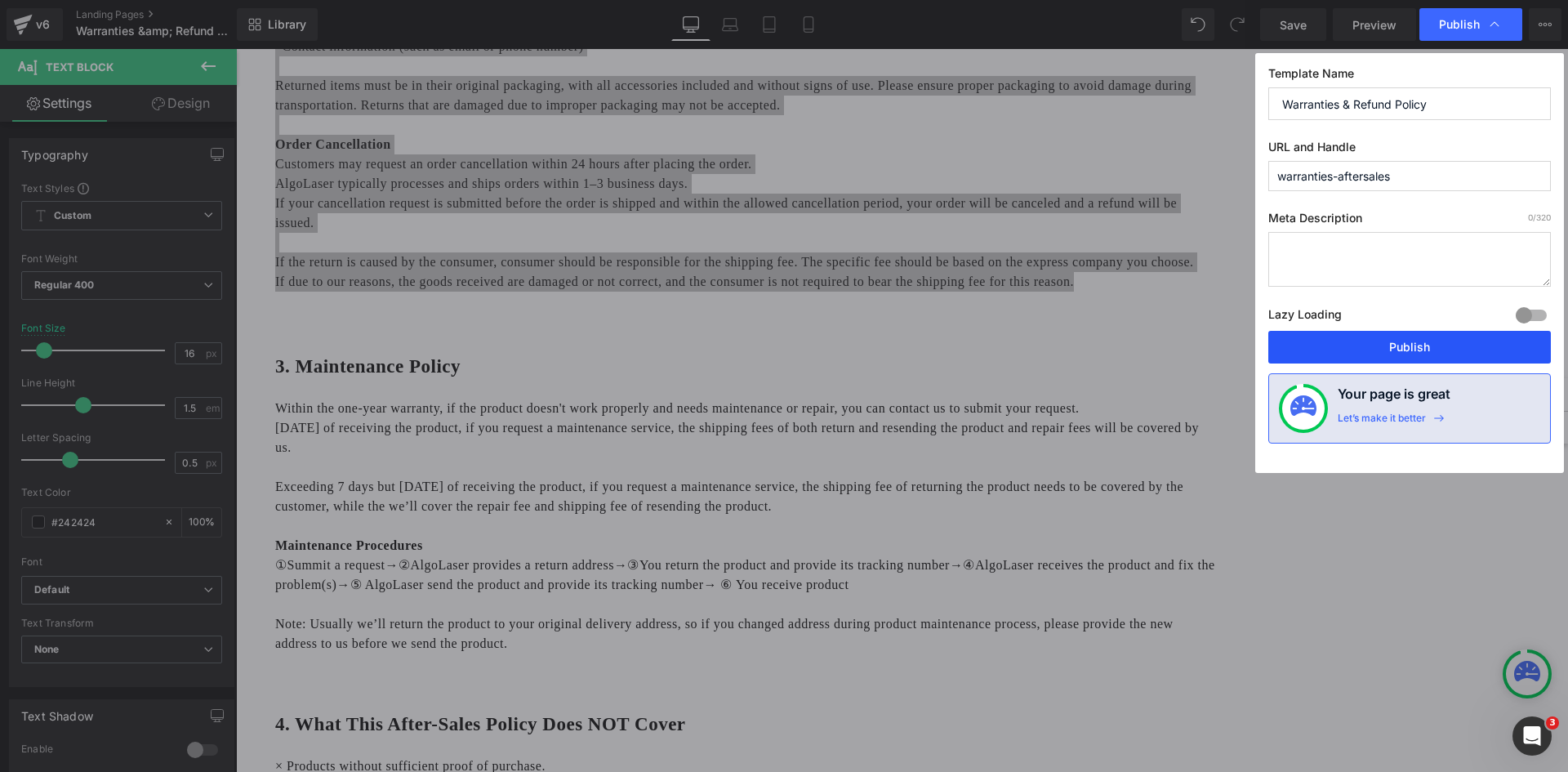
click at [1433, 346] on button "Publish" at bounding box center [1409, 347] width 283 height 33
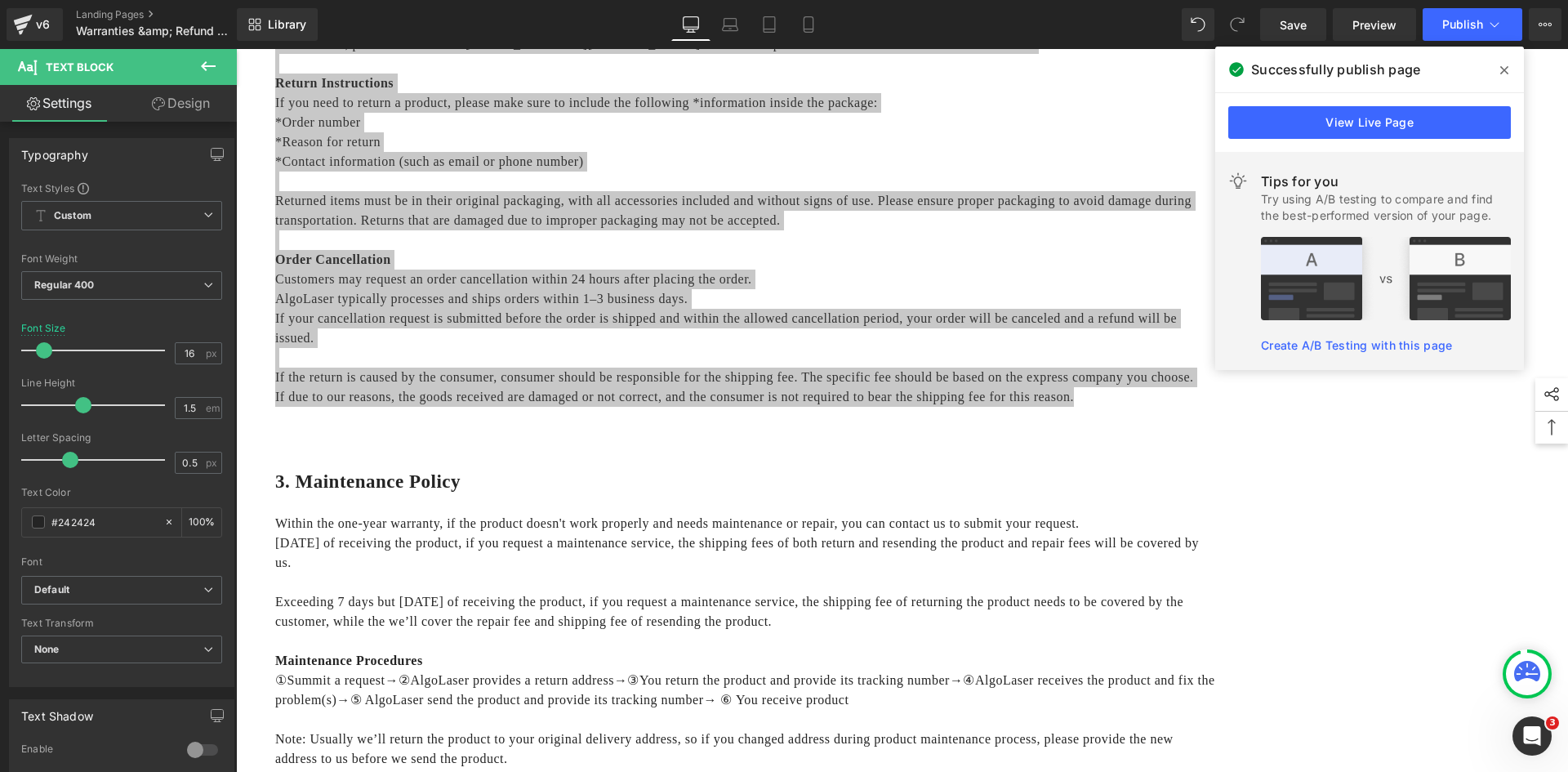
scroll to position [1817, 0]
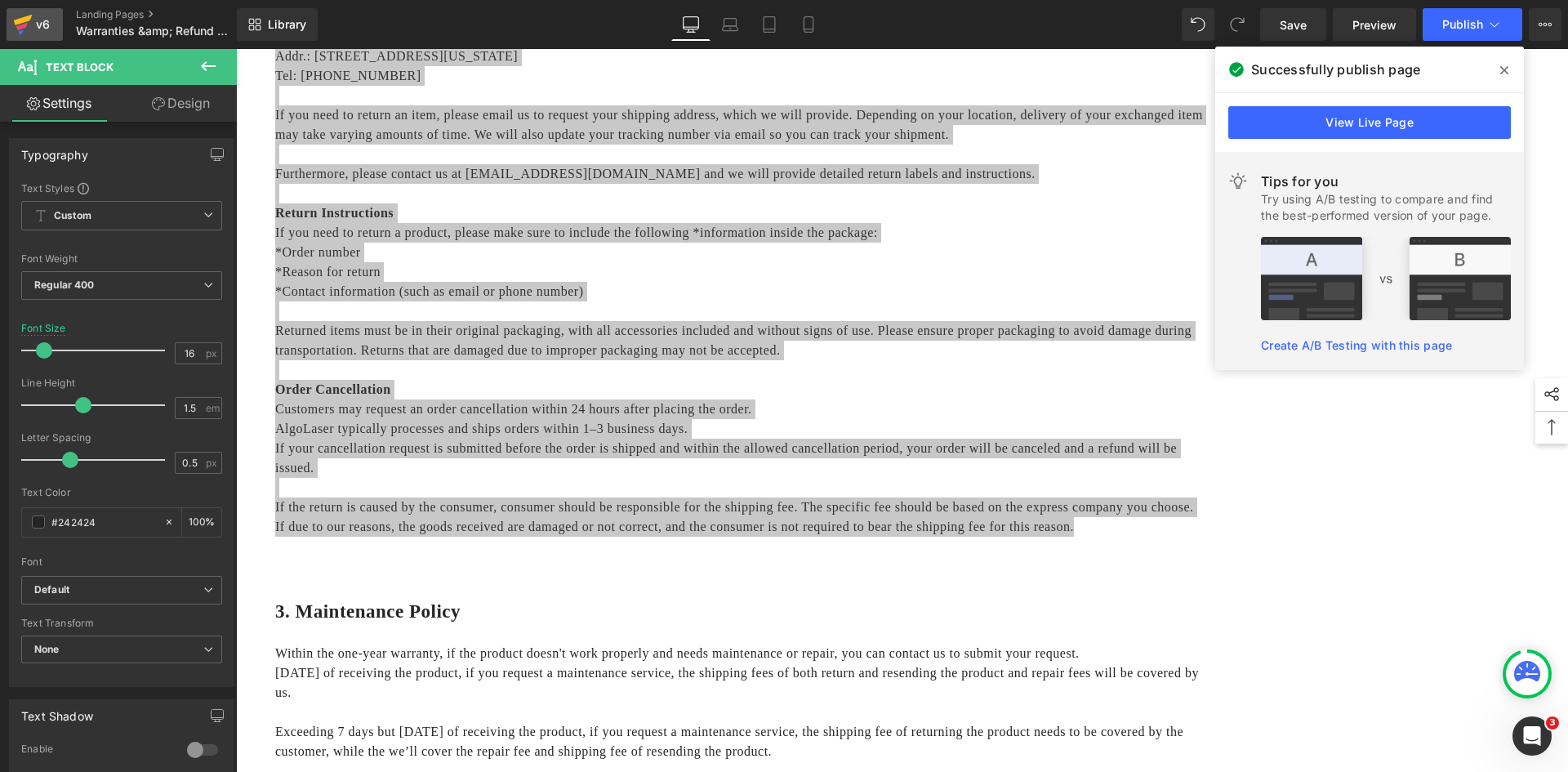
click at [20, 19] on icon at bounding box center [23, 20] width 19 height 11
